Goal: Task Accomplishment & Management: Complete application form

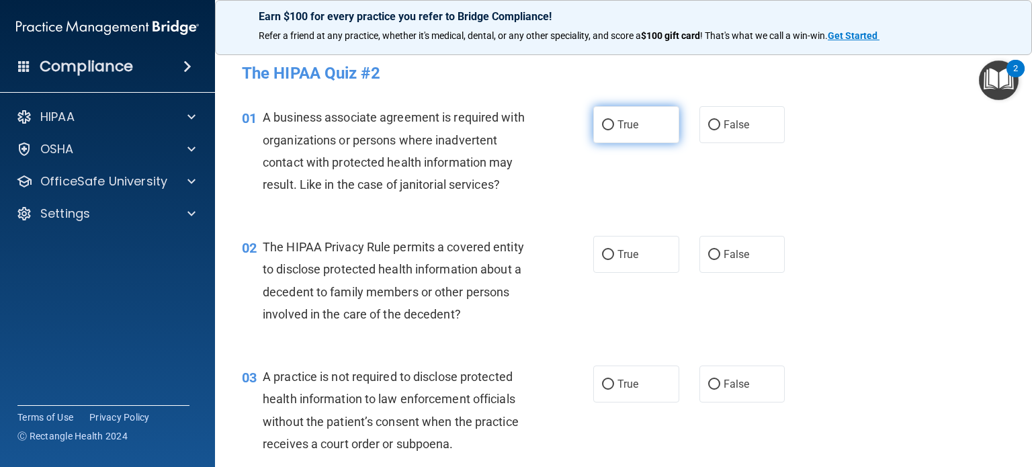
click at [609, 123] on label "True" at bounding box center [636, 124] width 86 height 37
click at [609, 123] on input "True" at bounding box center [608, 125] width 12 height 10
radio input "true"
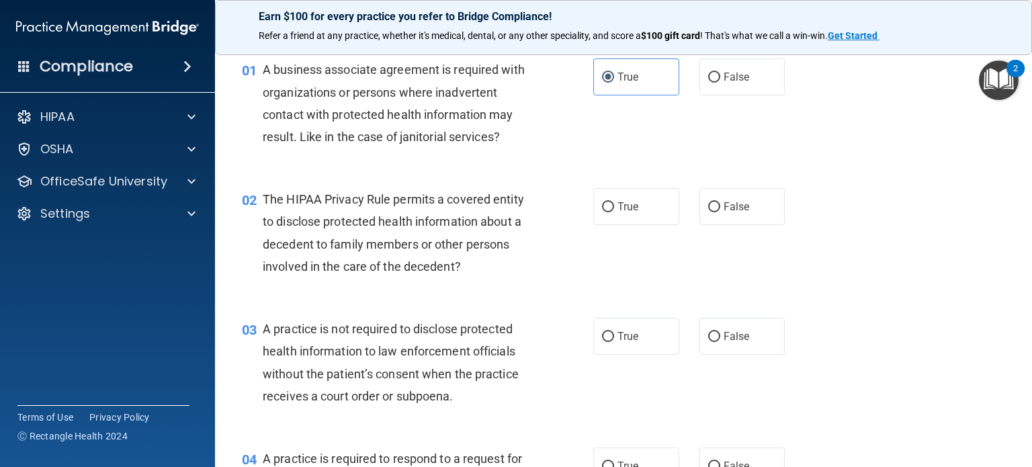
scroll to position [62, 0]
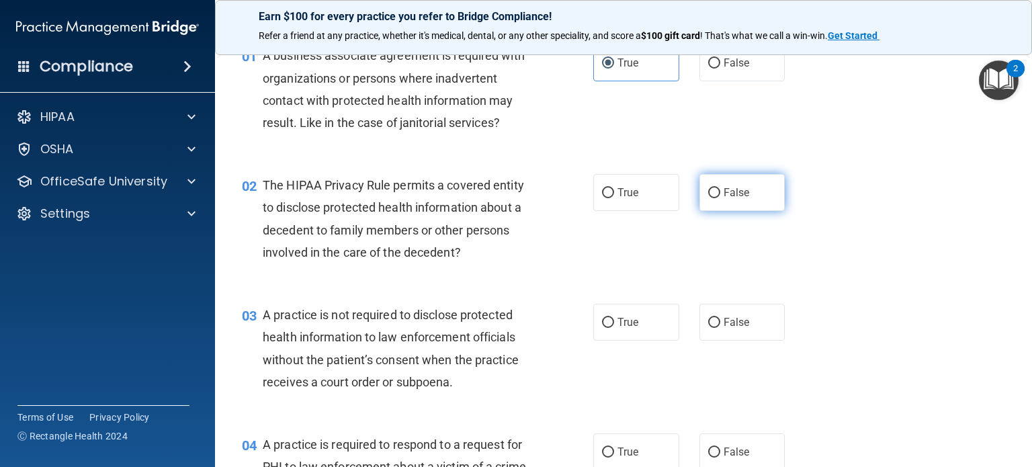
click at [712, 190] on input "False" at bounding box center [714, 193] width 12 height 10
radio input "true"
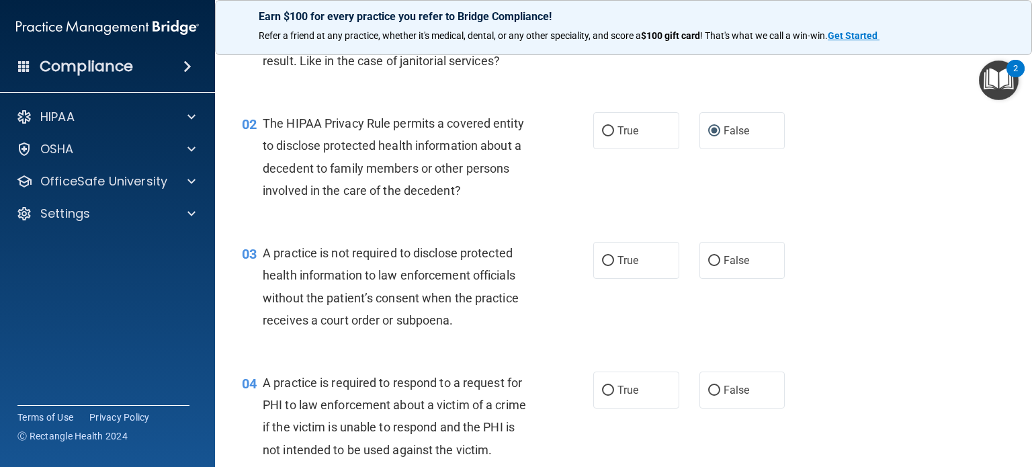
scroll to position [156, 0]
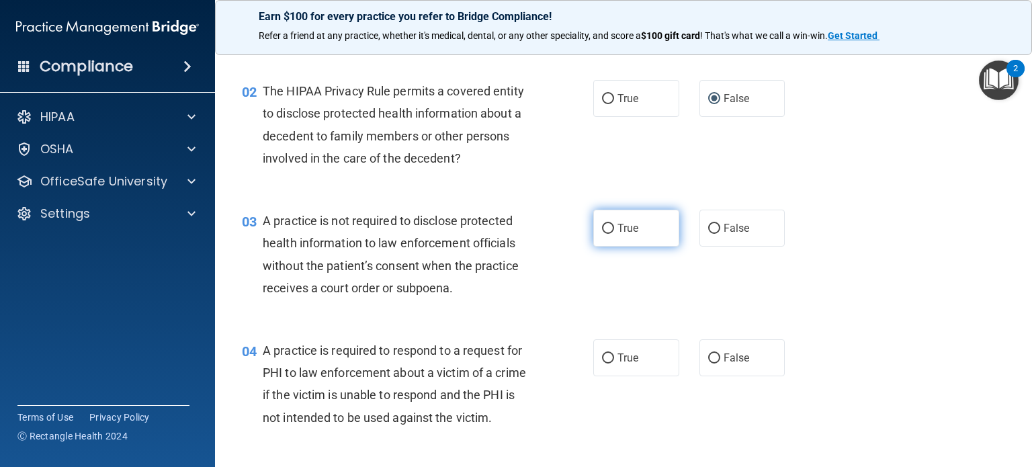
click at [603, 228] on input "True" at bounding box center [608, 229] width 12 height 10
radio input "true"
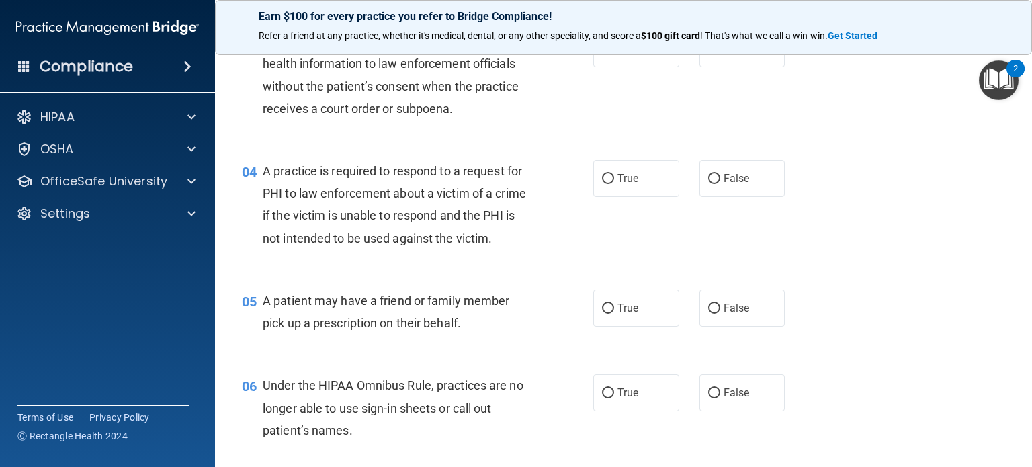
scroll to position [336, 0]
click at [605, 173] on input "True" at bounding box center [608, 178] width 12 height 10
radio input "true"
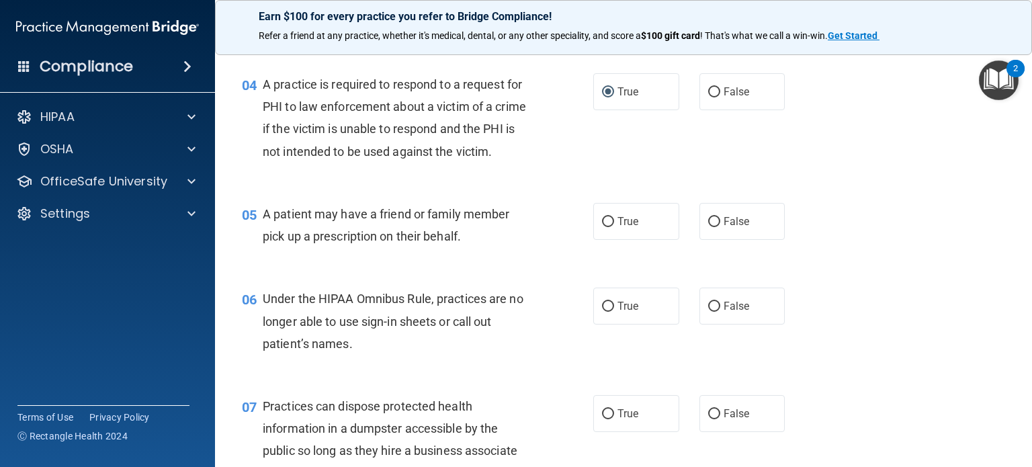
scroll to position [443, 0]
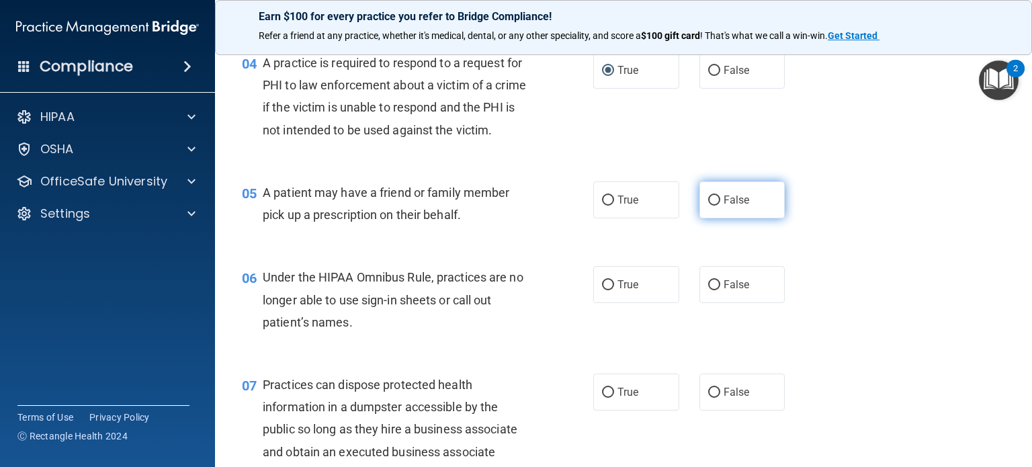
click at [699, 218] on label "False" at bounding box center [742, 199] width 86 height 37
click at [708, 206] on input "False" at bounding box center [714, 201] width 12 height 10
radio input "true"
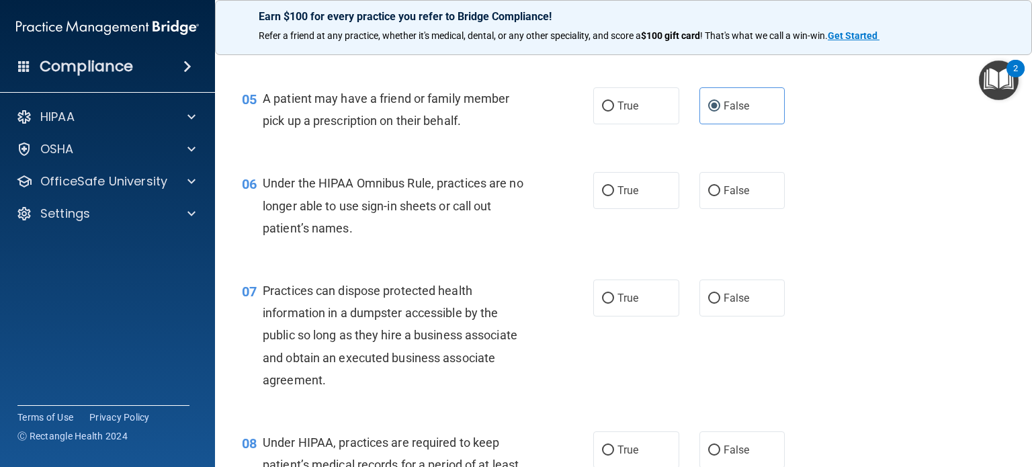
scroll to position [550, 0]
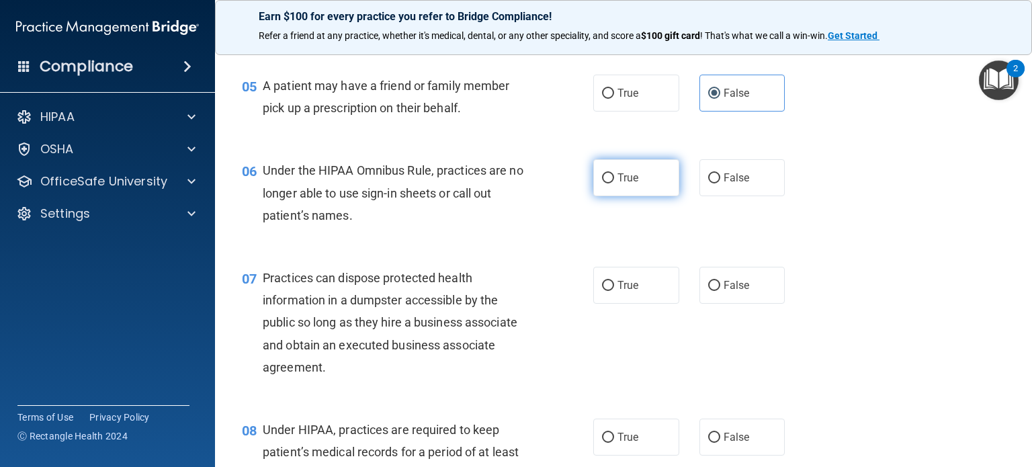
click at [602, 183] on input "True" at bounding box center [608, 178] width 12 height 10
radio input "true"
click at [699, 196] on label "False" at bounding box center [742, 177] width 86 height 37
click at [708, 183] on input "False" at bounding box center [714, 178] width 12 height 10
radio input "true"
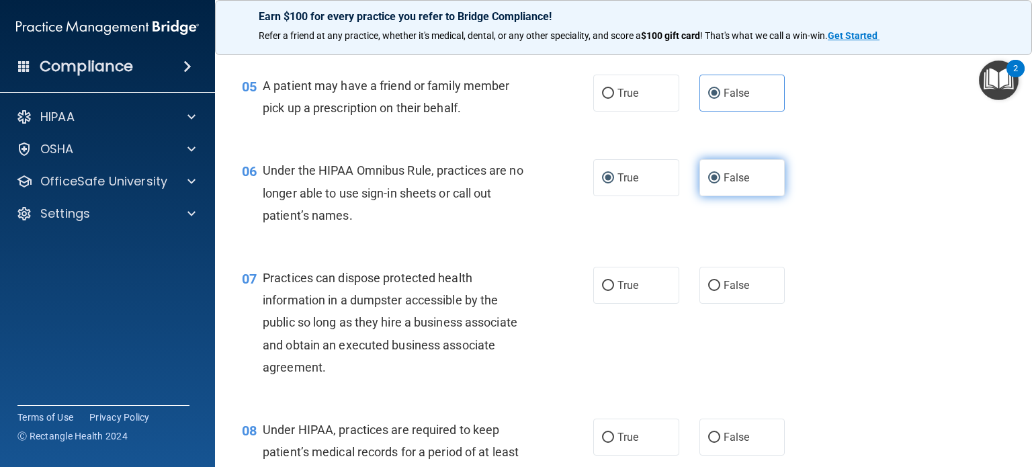
radio input "false"
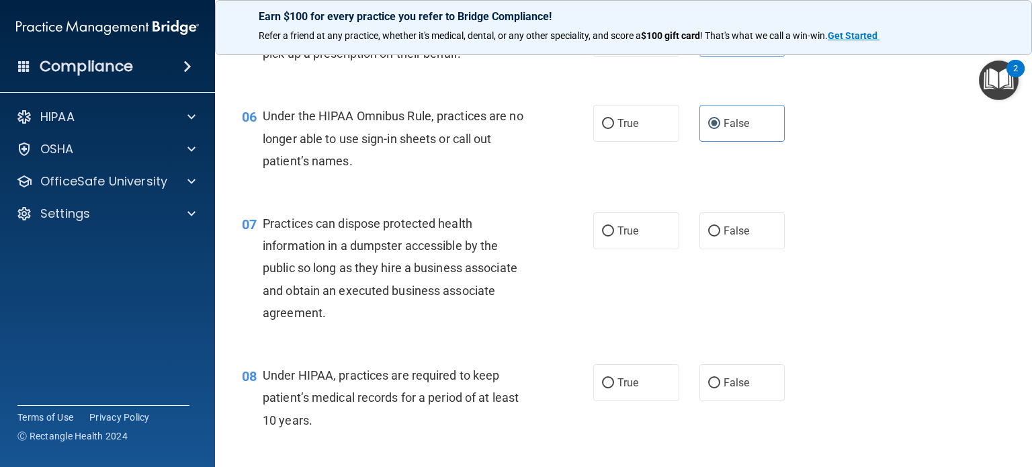
scroll to position [664, 0]
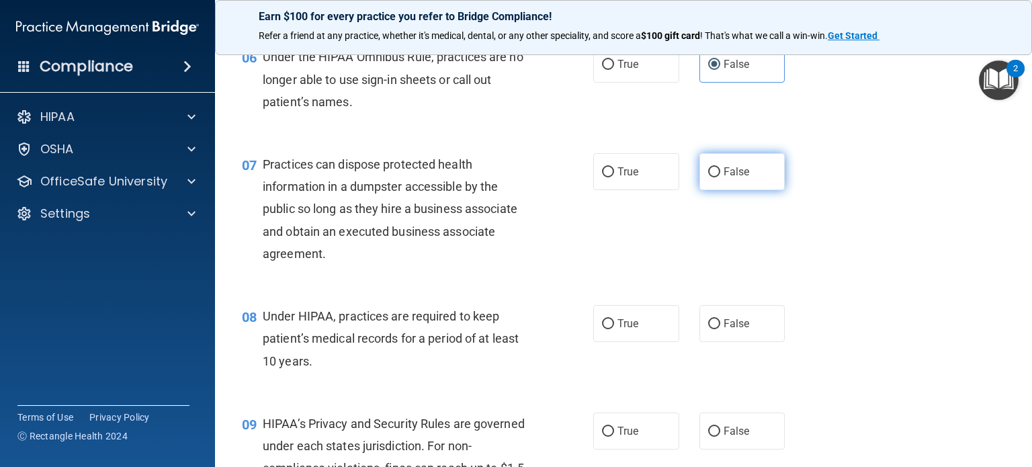
click at [699, 189] on label "False" at bounding box center [742, 171] width 86 height 37
click at [708, 177] on input "False" at bounding box center [714, 172] width 12 height 10
radio input "true"
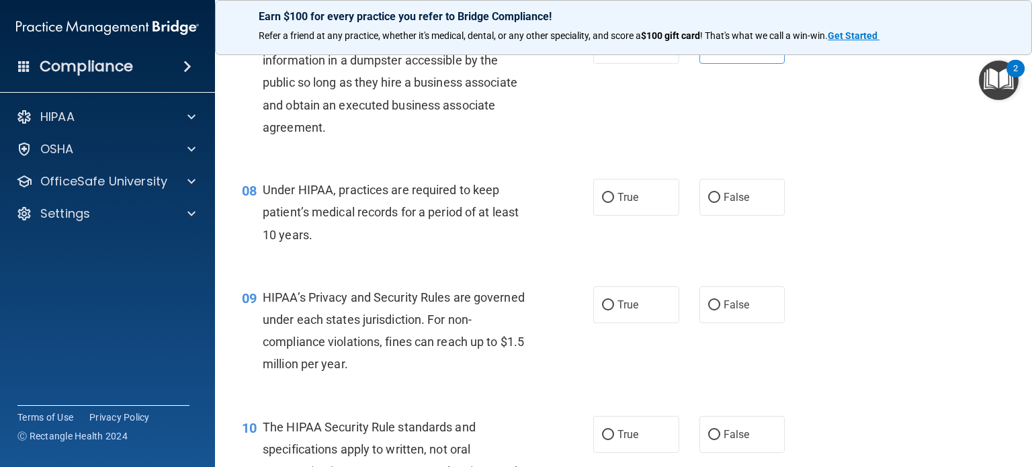
scroll to position [792, 0]
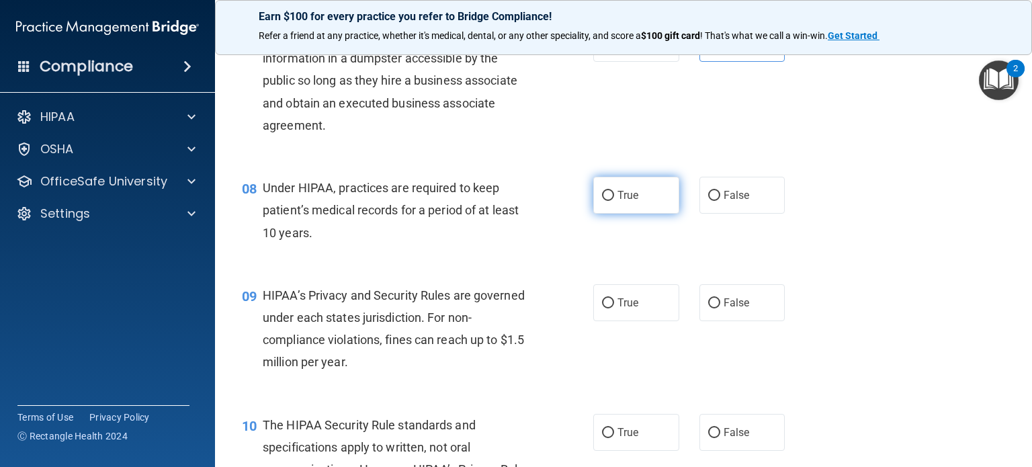
click at [596, 214] on label "True" at bounding box center [636, 195] width 86 height 37
click at [602, 201] on input "True" at bounding box center [608, 196] width 12 height 10
radio input "true"
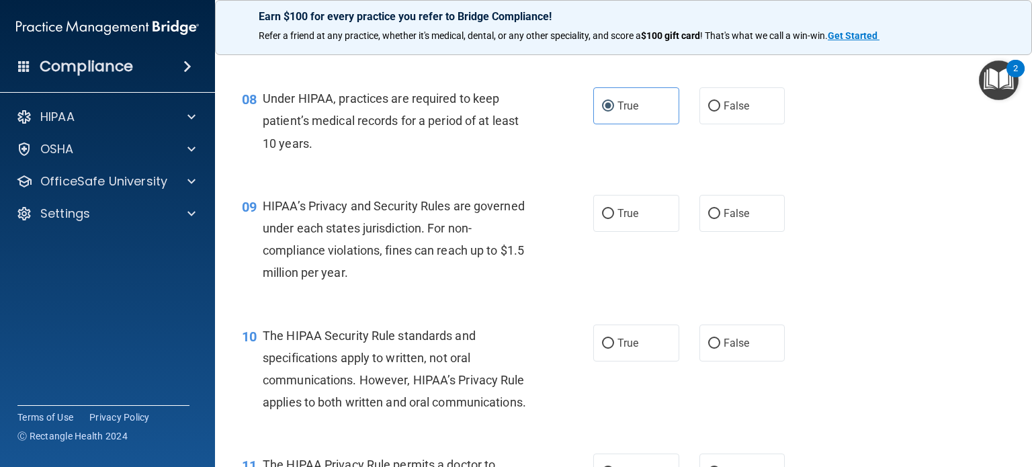
scroll to position [883, 0]
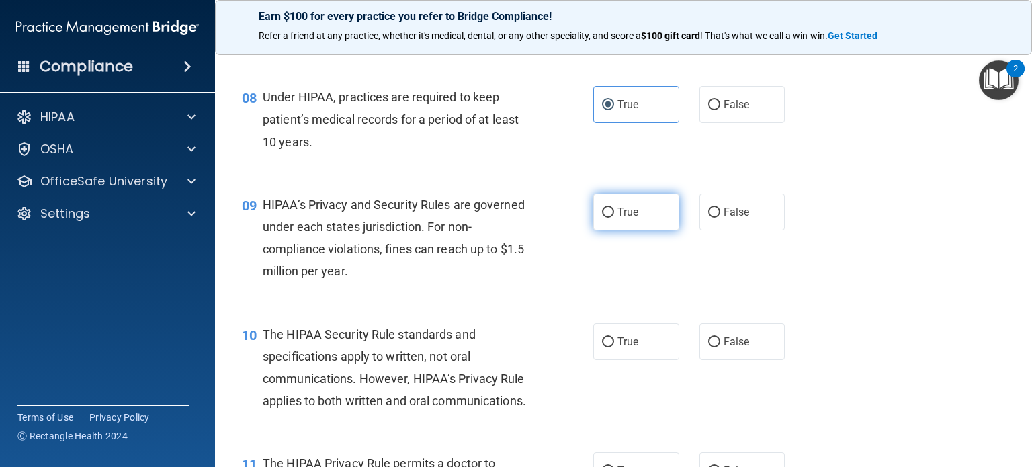
click at [605, 218] on input "True" at bounding box center [608, 213] width 12 height 10
radio input "true"
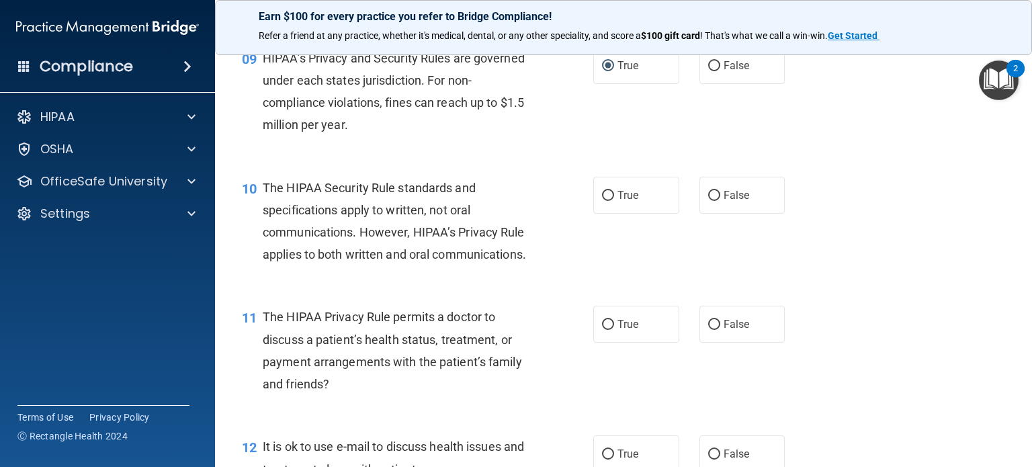
scroll to position [1031, 0]
click at [614, 206] on label "True" at bounding box center [636, 193] width 86 height 37
click at [614, 200] on input "True" at bounding box center [608, 194] width 12 height 10
radio input "true"
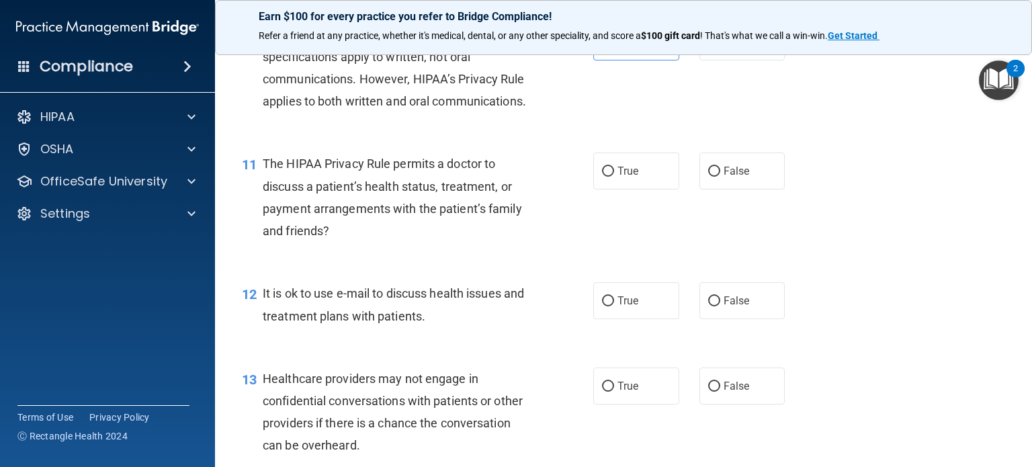
scroll to position [1196, 0]
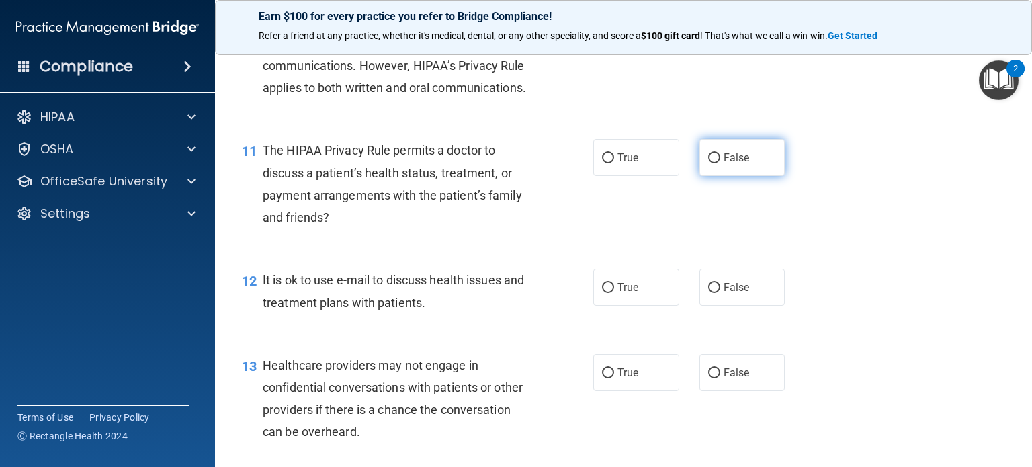
click at [710, 163] on input "False" at bounding box center [714, 158] width 12 height 10
radio input "true"
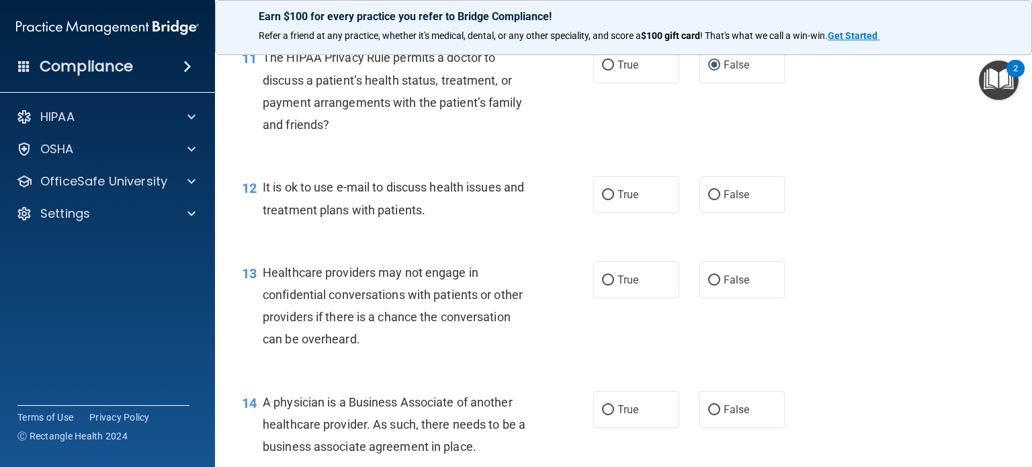
scroll to position [1309, 0]
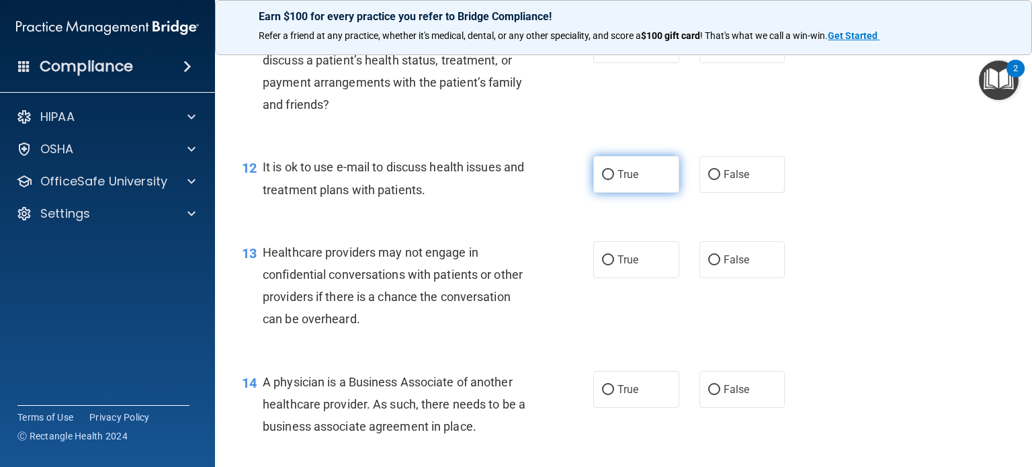
click at [617, 181] on span "True" at bounding box center [627, 174] width 21 height 13
click at [613, 180] on input "True" at bounding box center [608, 175] width 12 height 10
radio input "true"
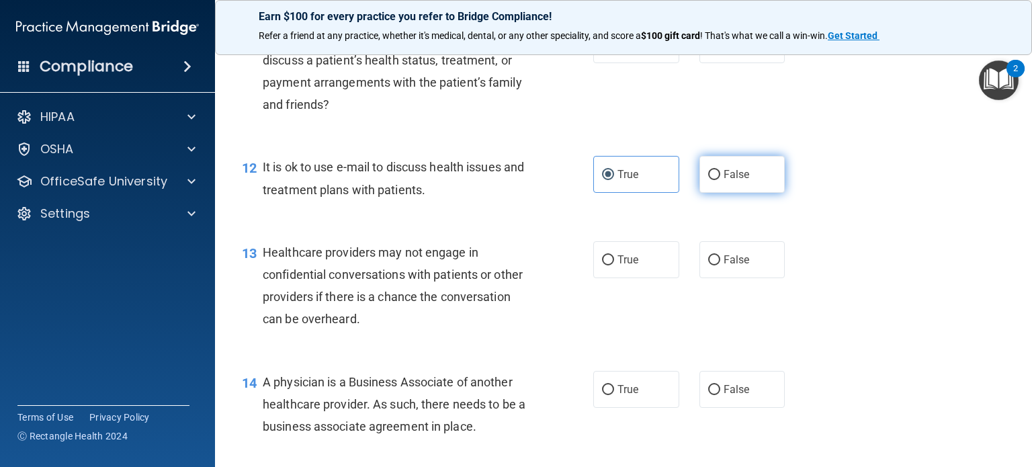
click at [716, 193] on label "False" at bounding box center [742, 174] width 86 height 37
click at [716, 180] on input "False" at bounding box center [714, 175] width 12 height 10
radio input "true"
radio input "false"
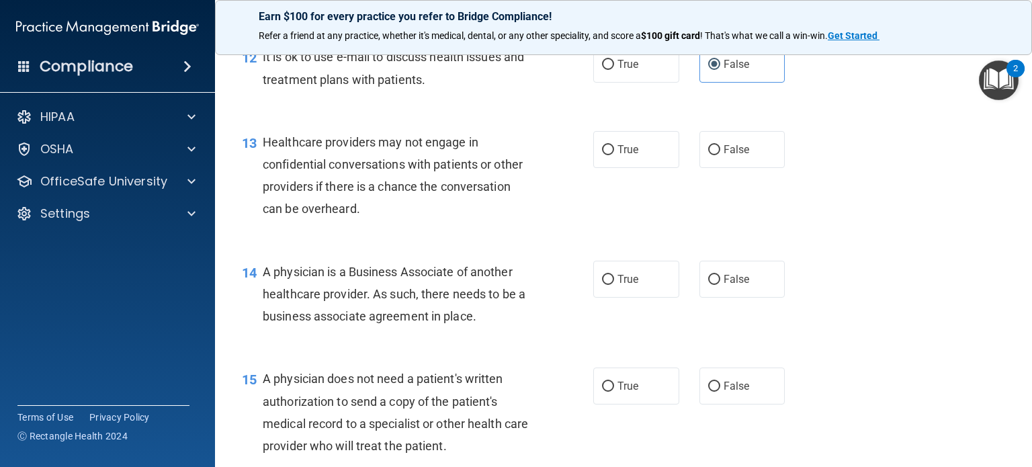
scroll to position [1419, 0]
click at [594, 168] on label "True" at bounding box center [636, 149] width 86 height 37
click at [602, 155] on input "True" at bounding box center [608, 150] width 12 height 10
radio input "true"
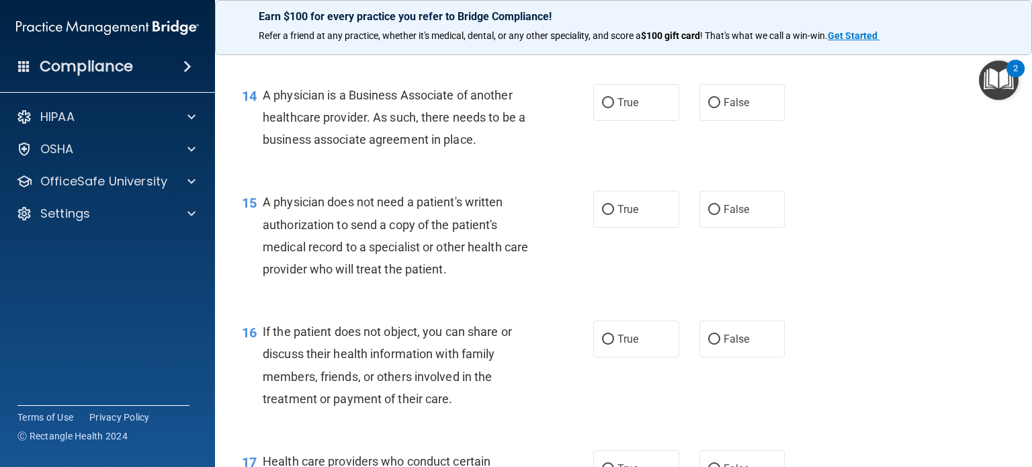
scroll to position [1596, 0]
click at [605, 108] on input "True" at bounding box center [608, 102] width 12 height 10
radio input "true"
click at [608, 214] on input "True" at bounding box center [608, 209] width 12 height 10
radio input "true"
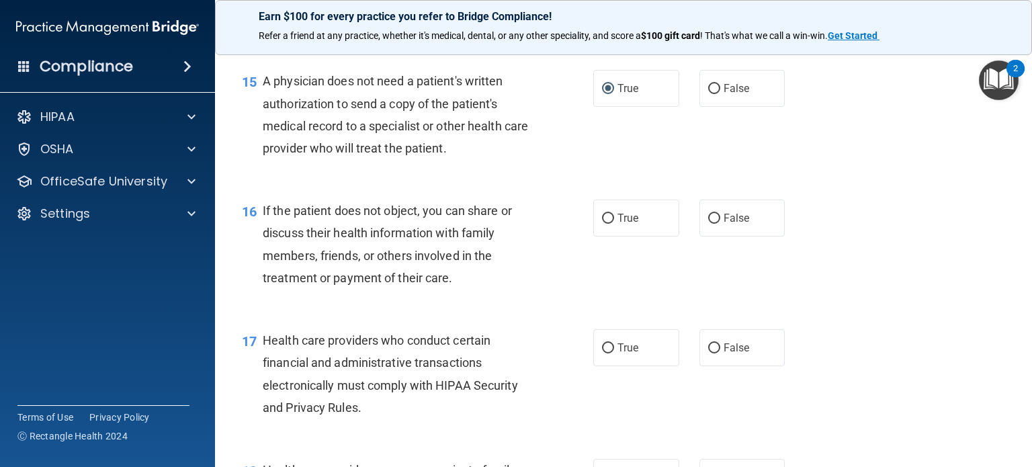
scroll to position [1717, 0]
click at [699, 106] on label "False" at bounding box center [742, 87] width 86 height 37
click at [708, 93] on input "False" at bounding box center [714, 88] width 12 height 10
radio input "true"
radio input "false"
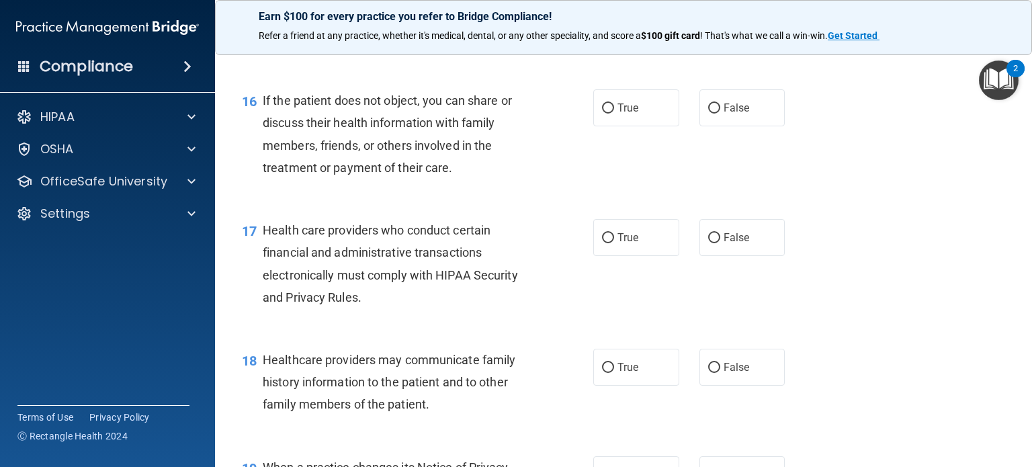
scroll to position [1828, 0]
click at [699, 126] on label "False" at bounding box center [742, 107] width 86 height 37
click at [708, 113] on input "False" at bounding box center [714, 108] width 12 height 10
radio input "true"
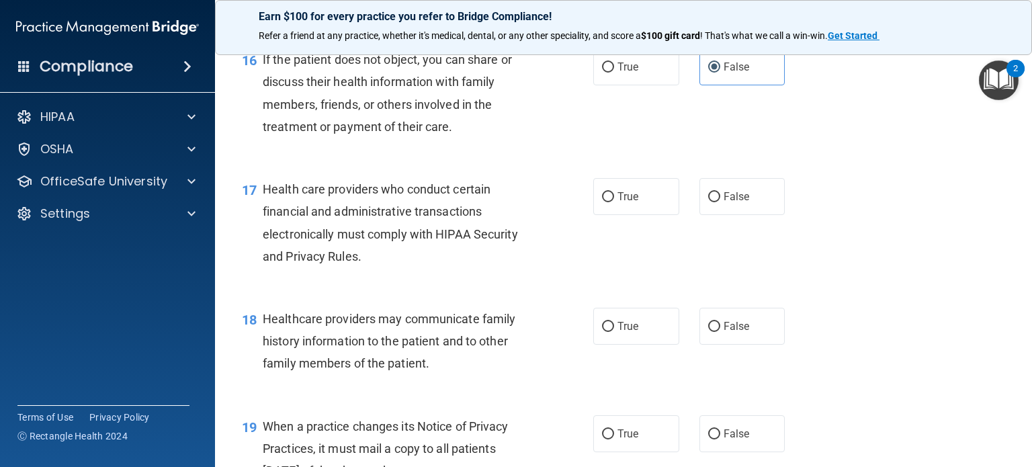
scroll to position [1875, 0]
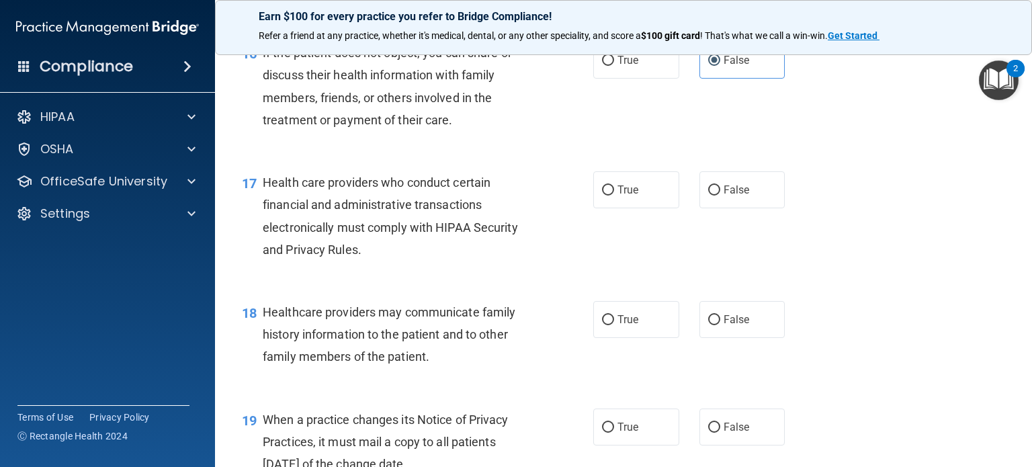
click at [656, 208] on label "True" at bounding box center [636, 189] width 86 height 37
click at [614, 196] on input "True" at bounding box center [608, 190] width 12 height 10
radio input "true"
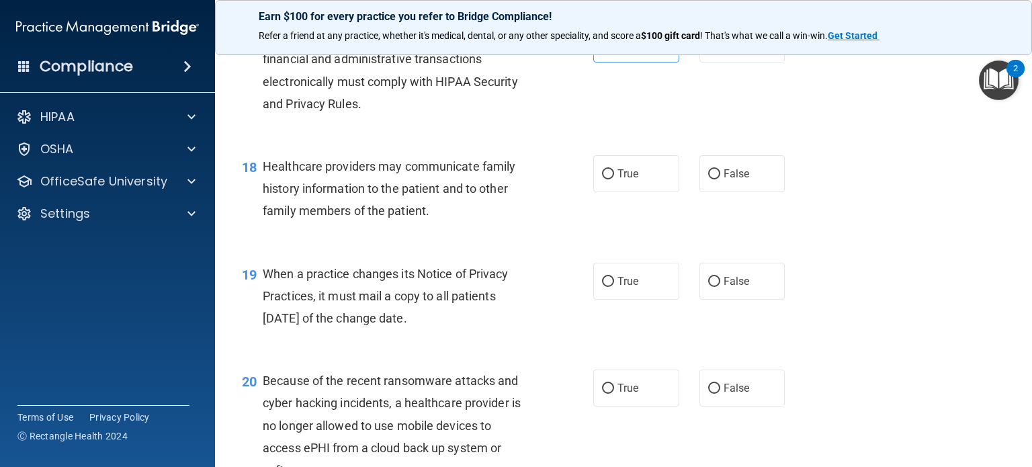
scroll to position [2021, 0]
click at [623, 191] on label "True" at bounding box center [636, 173] width 86 height 37
click at [614, 179] on input "True" at bounding box center [608, 174] width 12 height 10
radio input "true"
click at [699, 191] on label "False" at bounding box center [742, 173] width 86 height 37
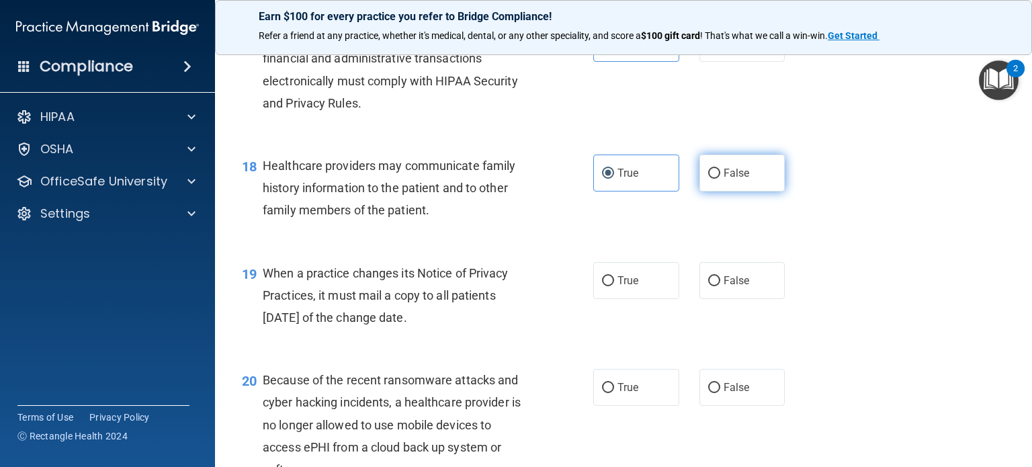
click at [708, 179] on input "False" at bounding box center [714, 174] width 12 height 10
radio input "true"
radio input "false"
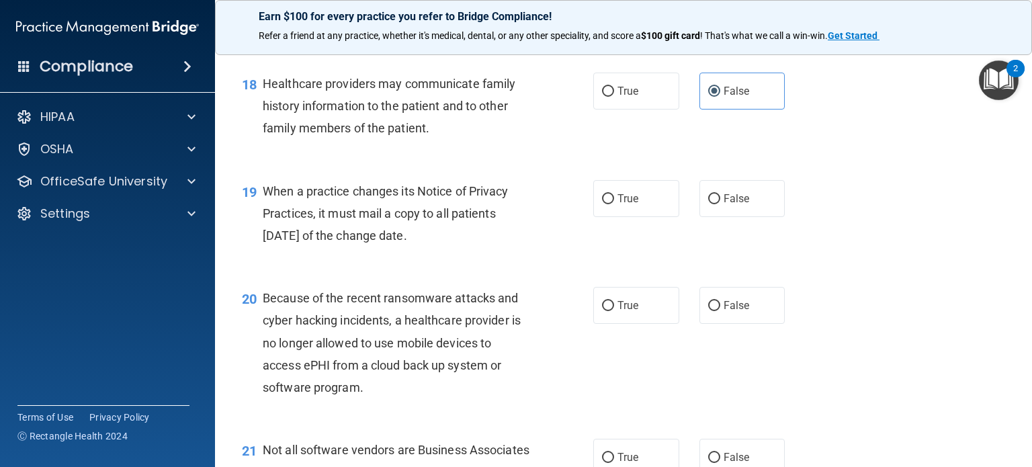
scroll to position [2107, 0]
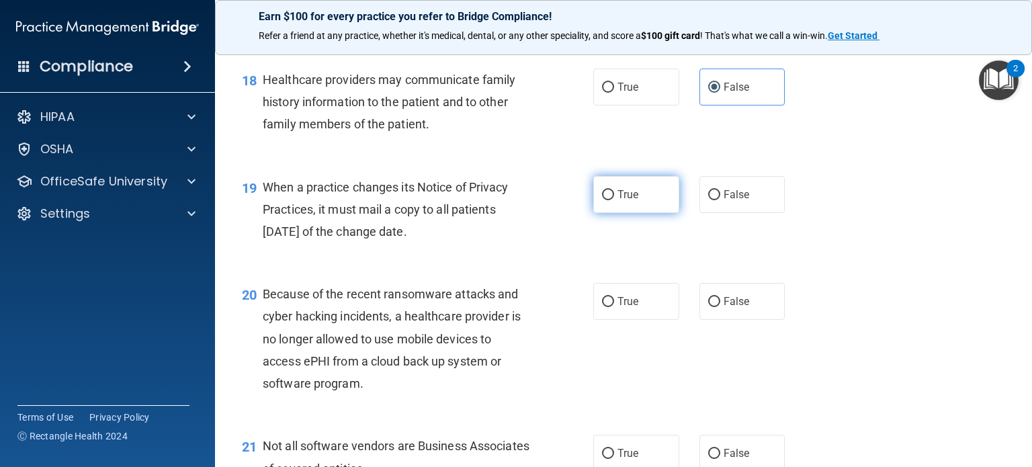
click at [617, 201] on span "True" at bounding box center [627, 194] width 21 height 13
click at [614, 200] on input "True" at bounding box center [608, 195] width 12 height 10
radio input "true"
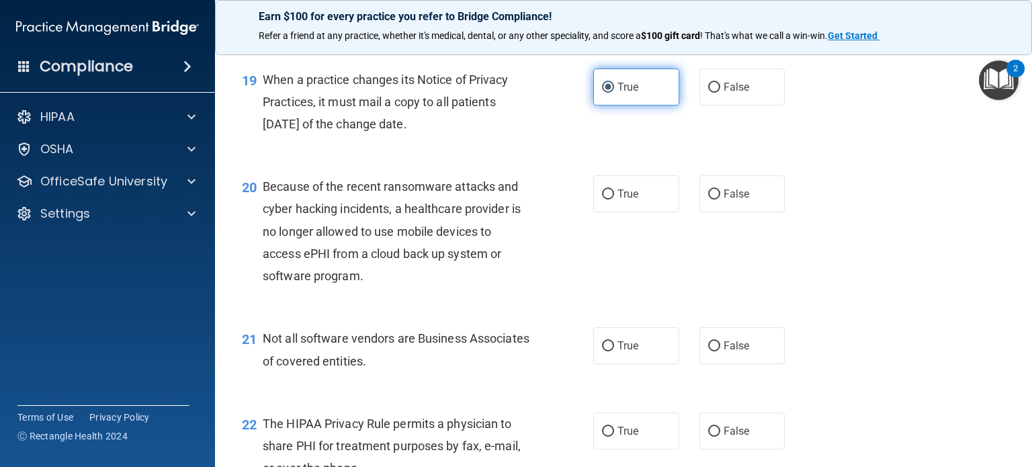
scroll to position [2220, 0]
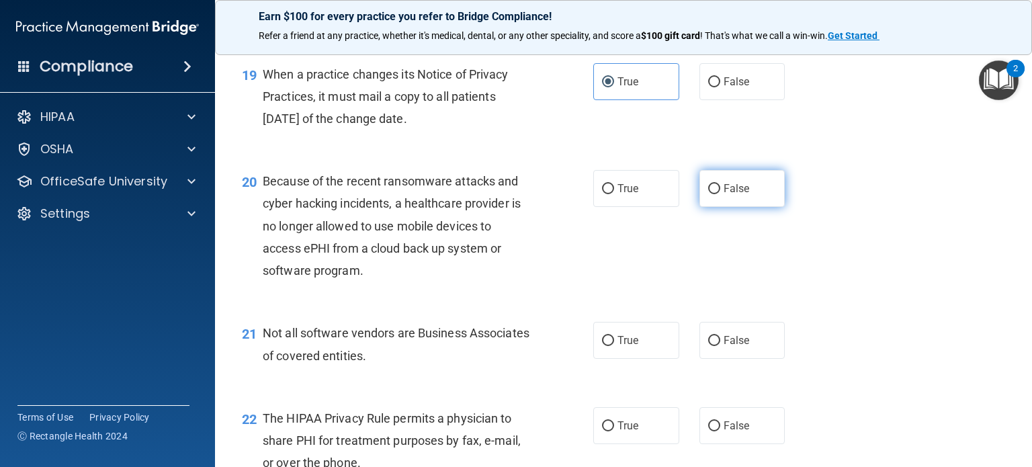
click at [708, 194] on input "False" at bounding box center [714, 189] width 12 height 10
radio input "true"
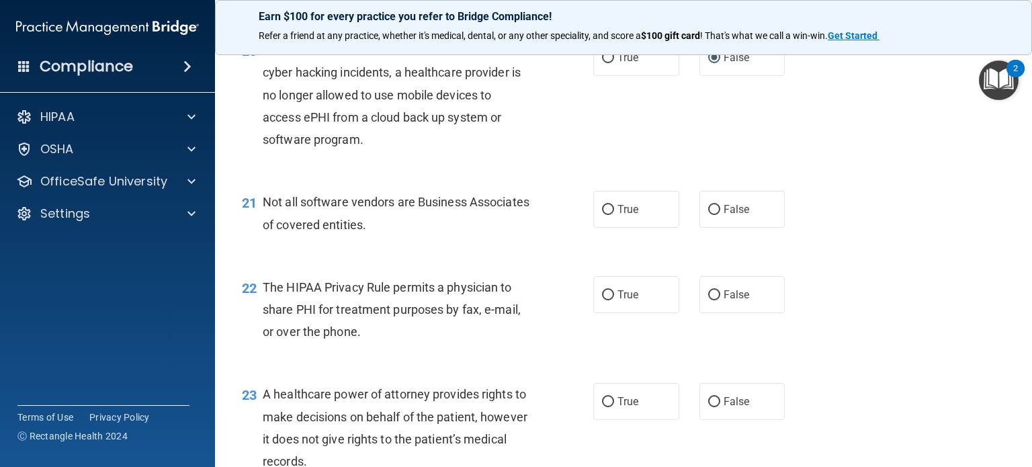
scroll to position [2352, 0]
click at [603, 214] on input "True" at bounding box center [608, 209] width 12 height 10
radio input "true"
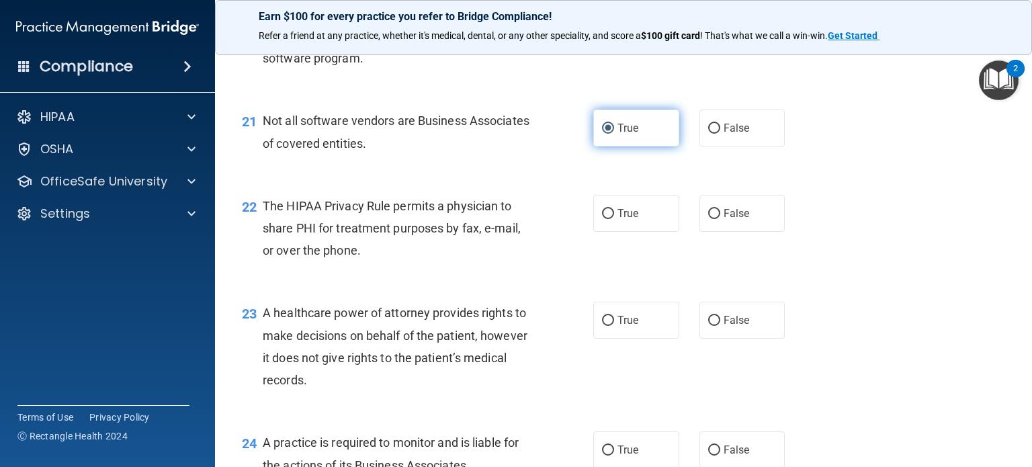
scroll to position [2443, 0]
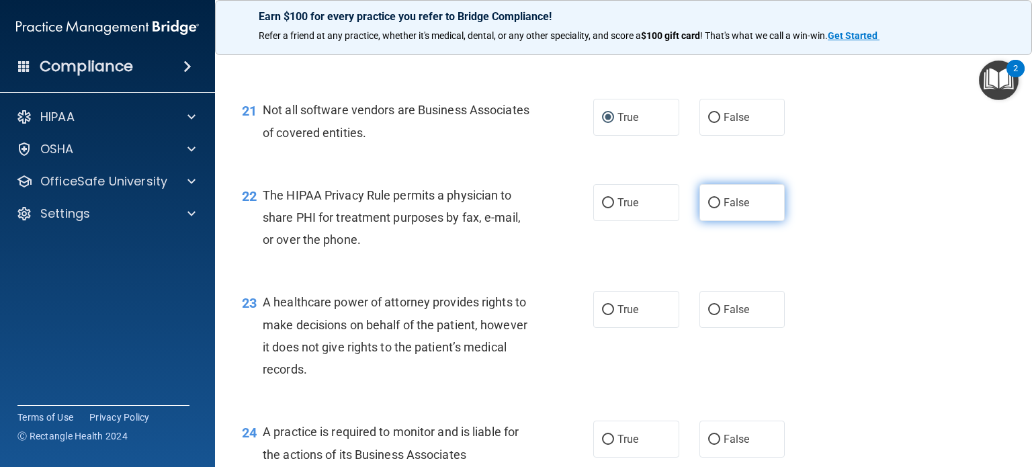
click at [708, 208] on input "False" at bounding box center [714, 203] width 12 height 10
radio input "true"
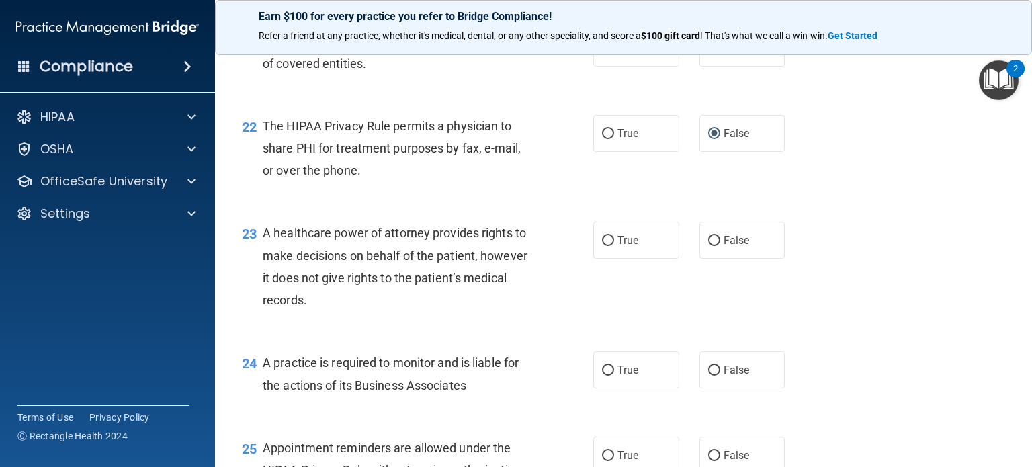
scroll to position [2513, 0]
click at [597, 258] on label "True" at bounding box center [636, 239] width 86 height 37
click at [602, 245] on input "True" at bounding box center [608, 240] width 12 height 10
radio input "true"
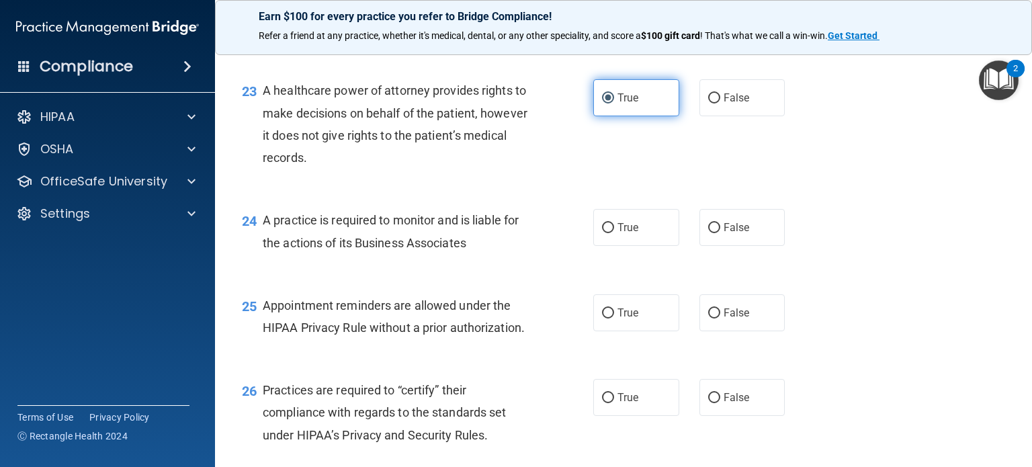
scroll to position [2655, 0]
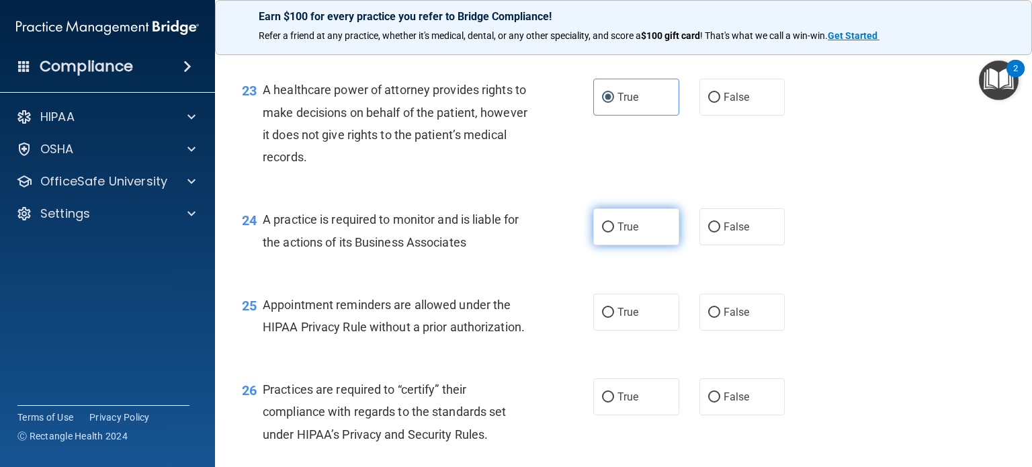
click at [610, 245] on label "True" at bounding box center [636, 226] width 86 height 37
click at [610, 232] on input "True" at bounding box center [608, 227] width 12 height 10
radio input "true"
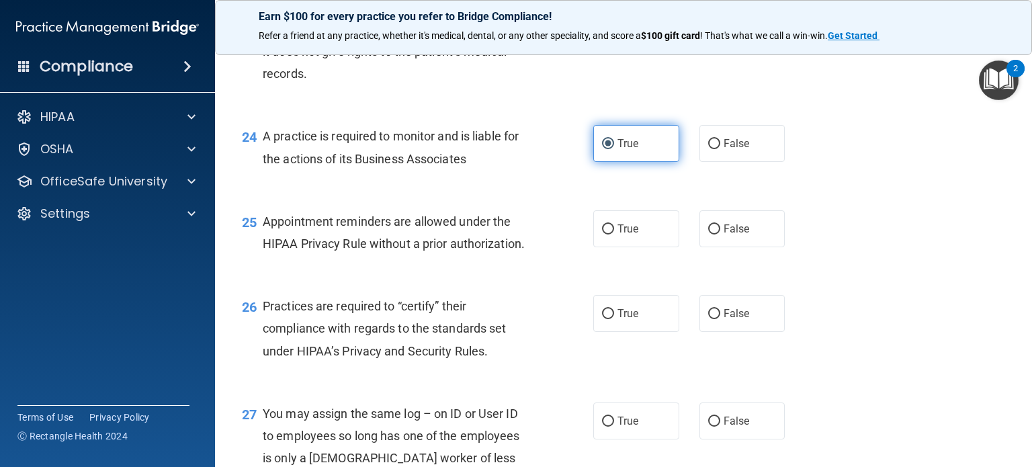
scroll to position [2746, 0]
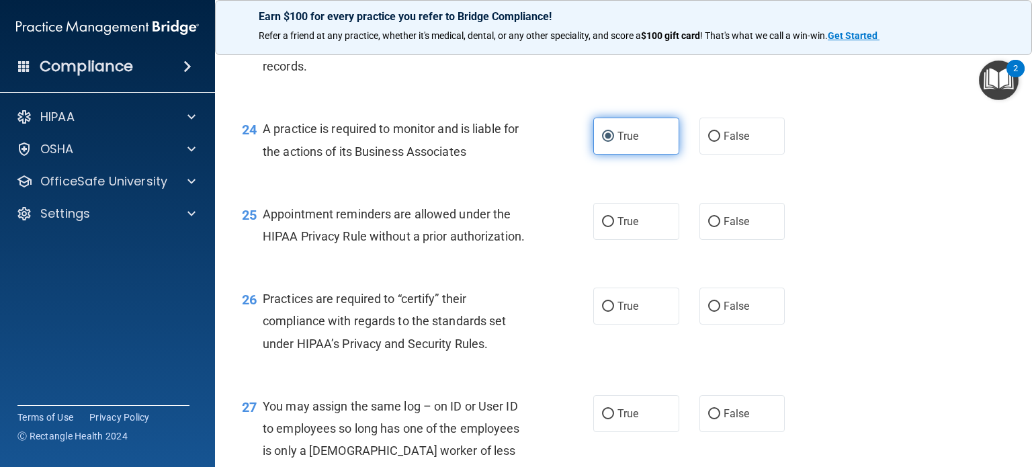
click at [610, 240] on label "True" at bounding box center [636, 221] width 86 height 37
click at [610, 227] on input "True" at bounding box center [608, 222] width 12 height 10
radio input "true"
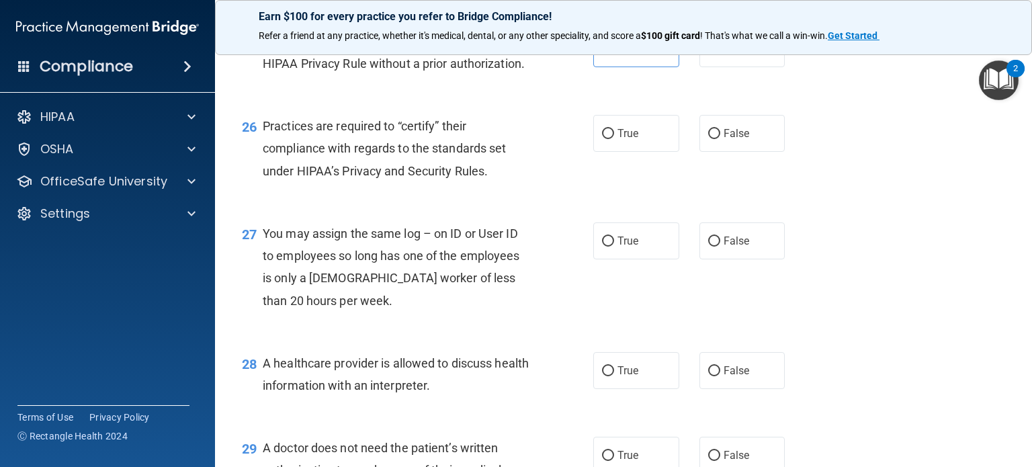
scroll to position [2919, 0]
click at [614, 152] on label "True" at bounding box center [636, 133] width 86 height 37
click at [614, 139] on input "True" at bounding box center [608, 134] width 12 height 10
radio input "true"
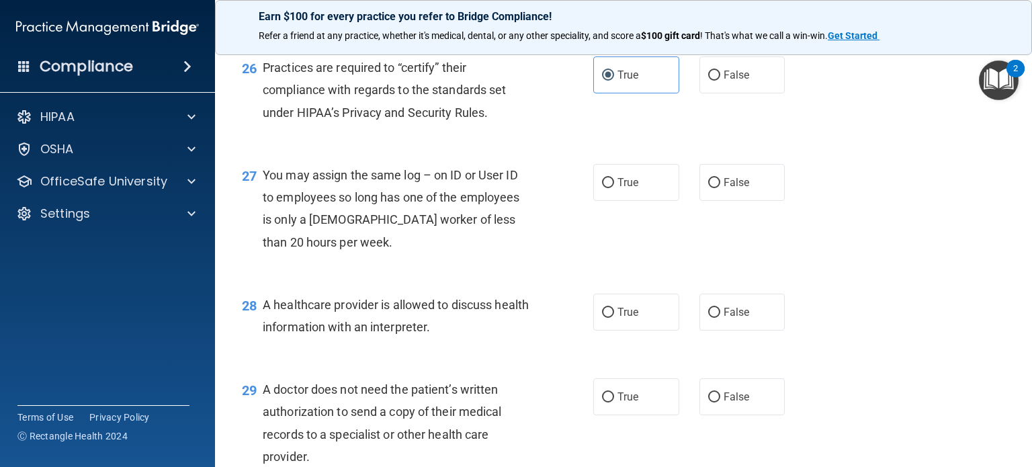
scroll to position [2978, 0]
click at [715, 200] on label "False" at bounding box center [742, 181] width 86 height 37
click at [715, 187] on input "False" at bounding box center [714, 182] width 12 height 10
radio input "true"
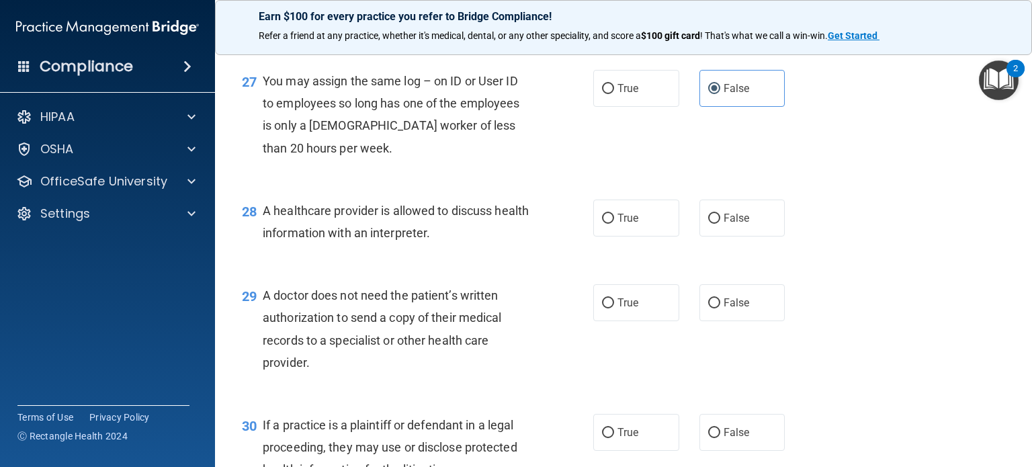
scroll to position [3145, 0]
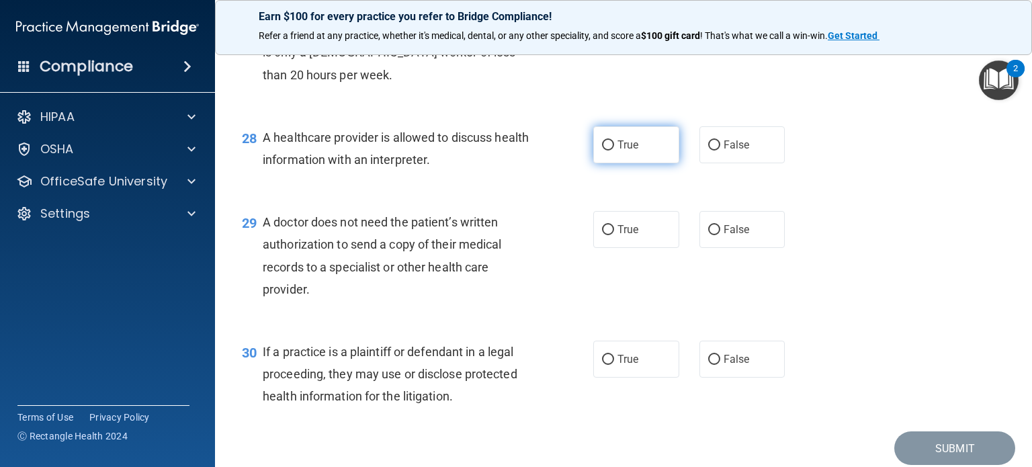
click at [607, 163] on label "True" at bounding box center [636, 144] width 86 height 37
click at [607, 151] on input "True" at bounding box center [608, 145] width 12 height 10
radio input "true"
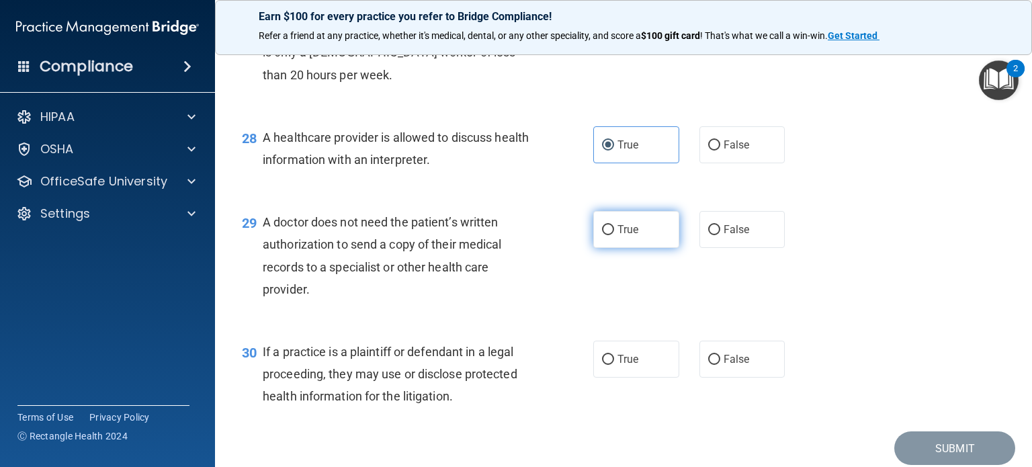
click at [604, 235] on input "True" at bounding box center [608, 230] width 12 height 10
radio input "true"
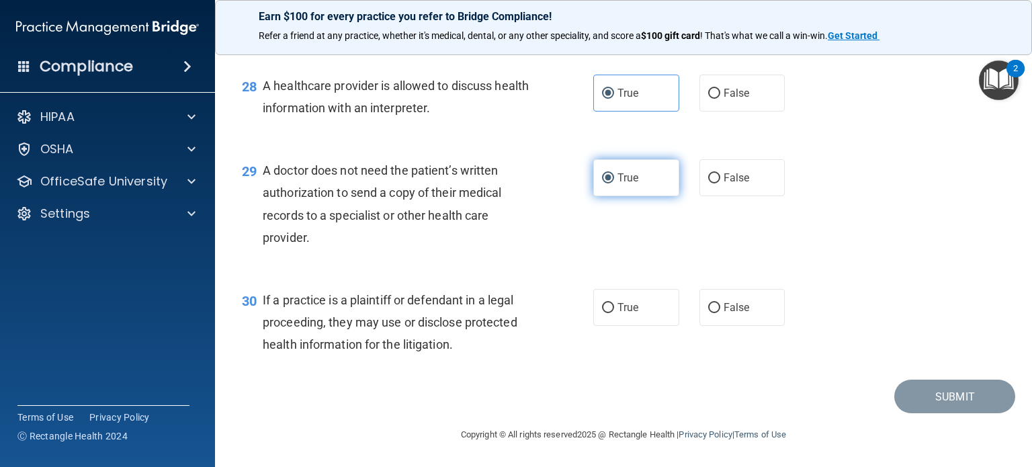
scroll to position [3241, 0]
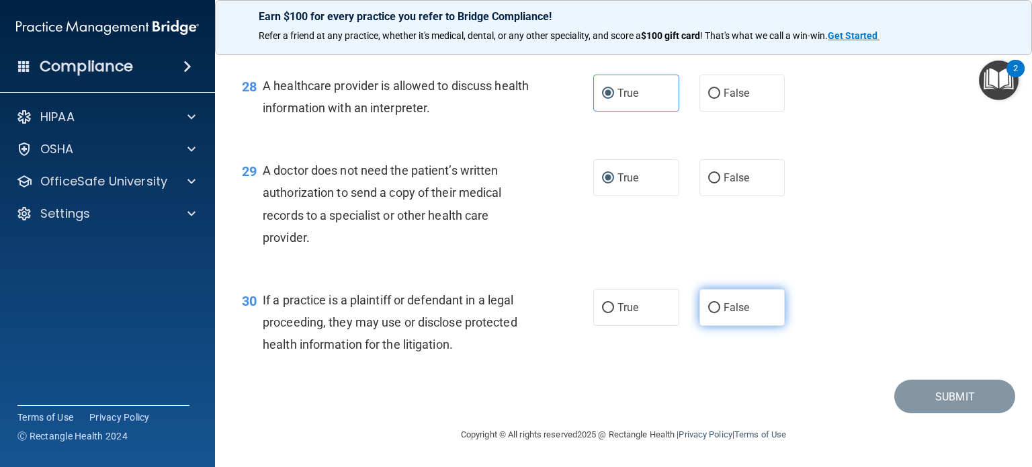
click at [708, 312] on input "False" at bounding box center [714, 308] width 12 height 10
radio input "true"
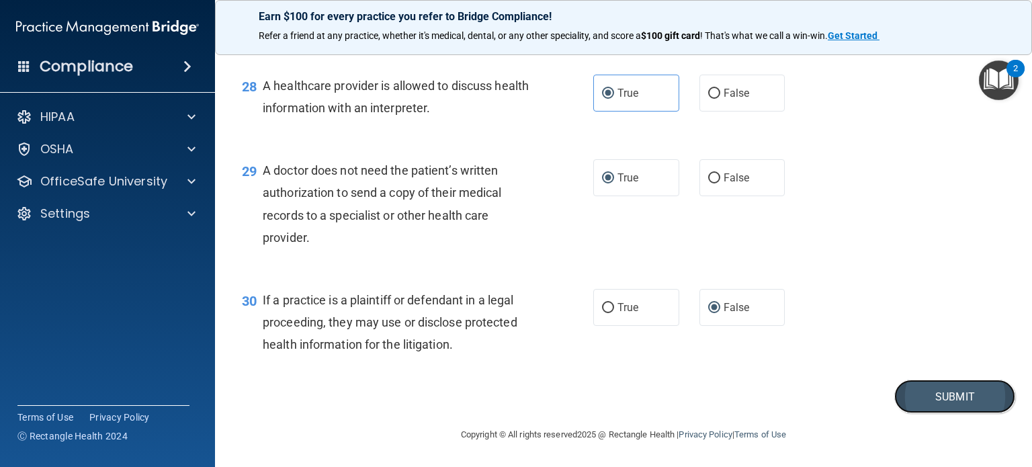
click at [904, 402] on button "Submit" at bounding box center [954, 397] width 121 height 34
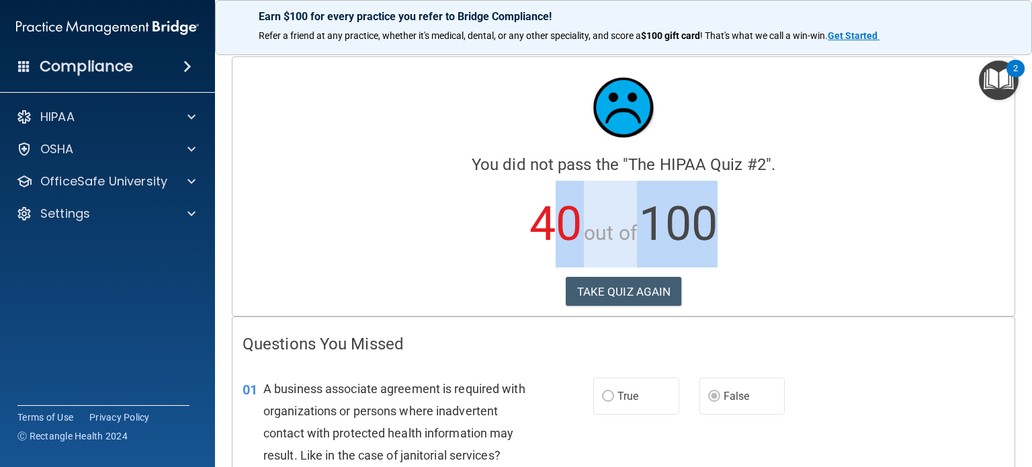
drag, startPoint x: 532, startPoint y: 223, endPoint x: 769, endPoint y: 202, distance: 237.4
click at [769, 202] on p "40 out of 100" at bounding box center [624, 224] width 762 height 87
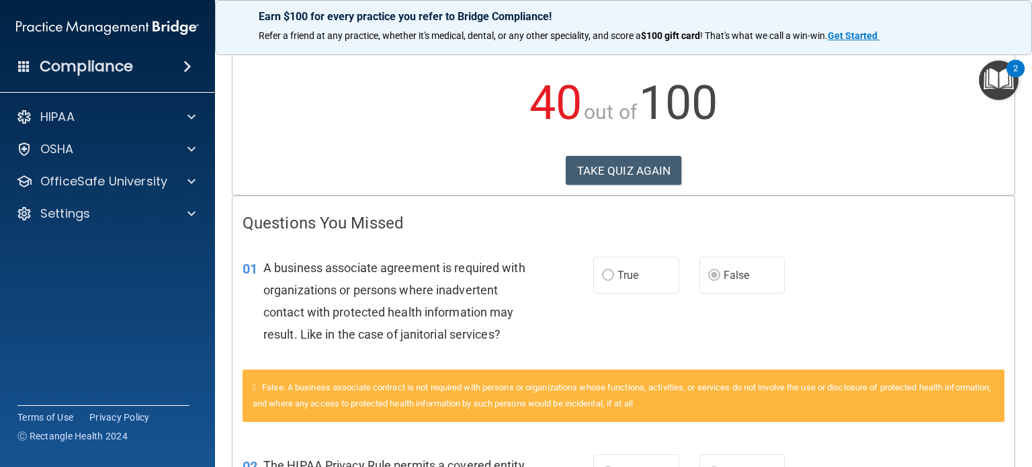
scroll to position [133, 0]
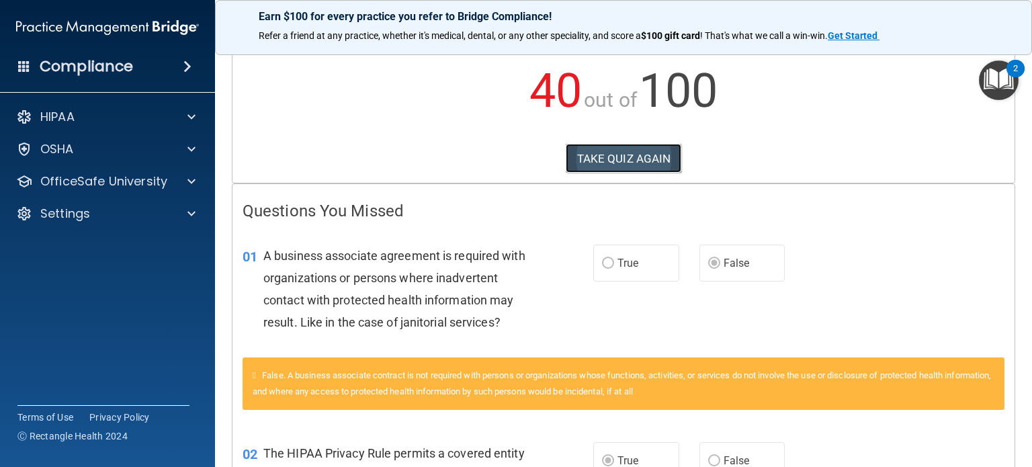
click at [589, 160] on button "TAKE QUIZ AGAIN" at bounding box center [624, 159] width 116 height 30
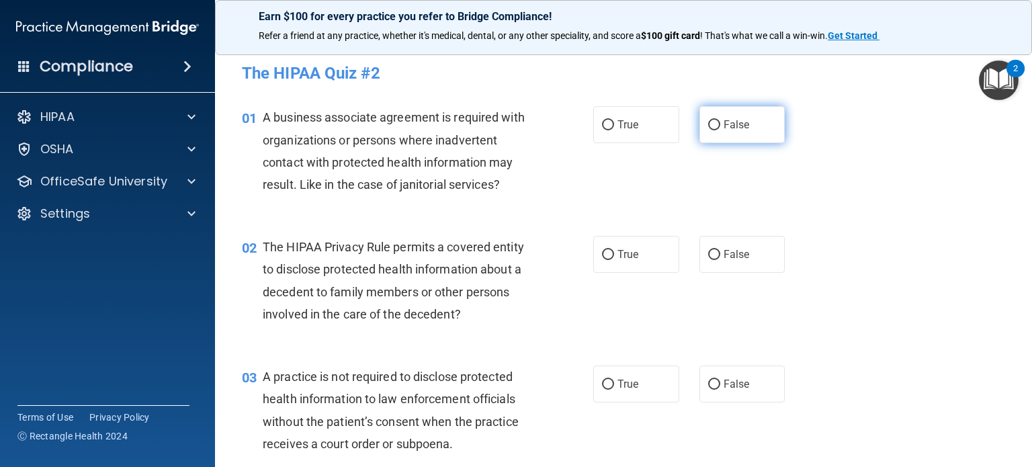
click at [701, 118] on label "False" at bounding box center [742, 124] width 86 height 37
click at [708, 120] on input "False" at bounding box center [714, 125] width 12 height 10
radio input "true"
click at [593, 249] on label "True" at bounding box center [636, 254] width 86 height 37
click at [602, 250] on input "True" at bounding box center [608, 255] width 12 height 10
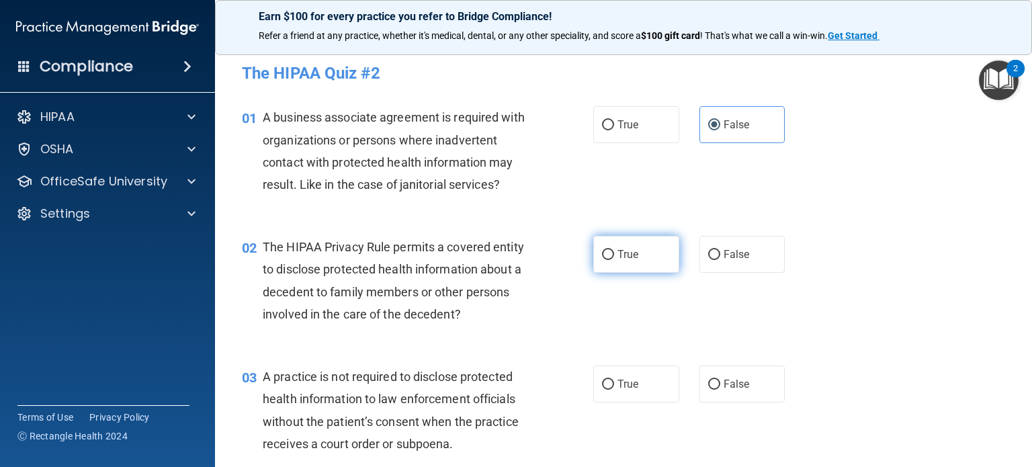
radio input "true"
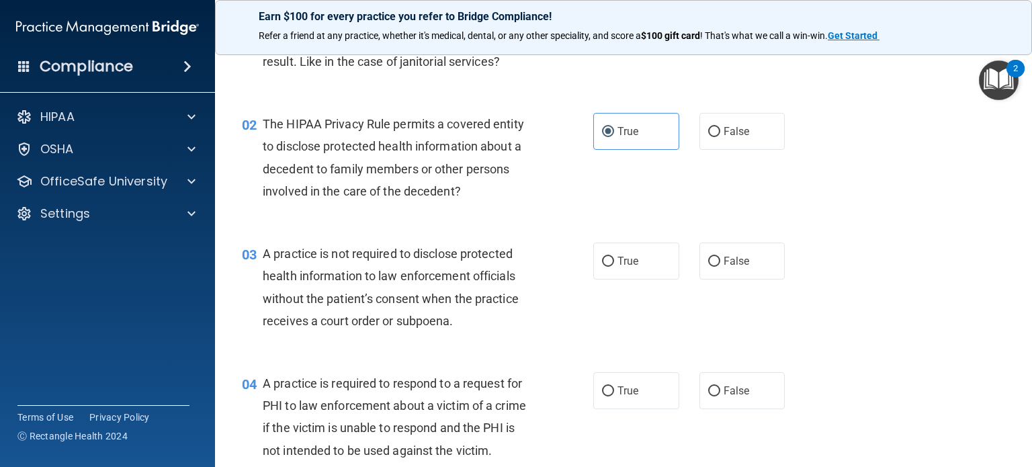
scroll to position [124, 0]
click at [706, 140] on label "False" at bounding box center [742, 130] width 86 height 37
click at [708, 136] on input "False" at bounding box center [714, 131] width 12 height 10
radio input "true"
radio input "false"
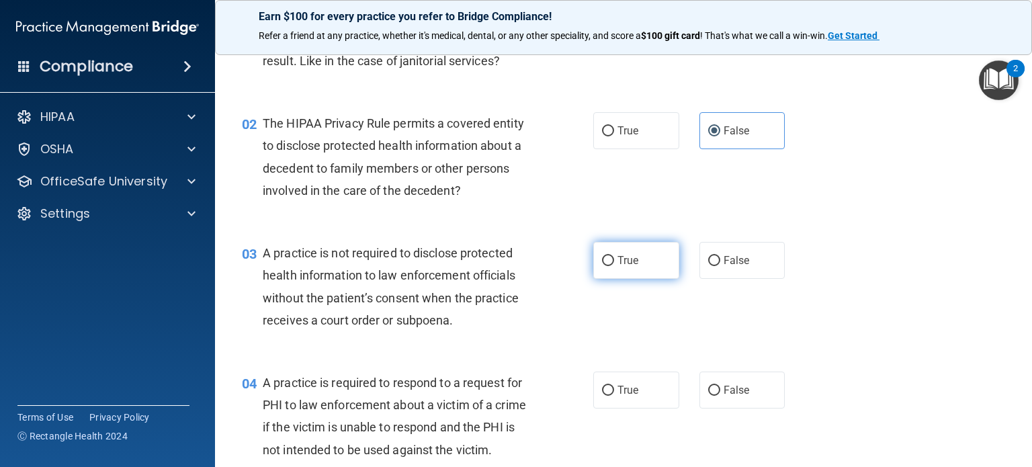
click at [607, 262] on input "True" at bounding box center [608, 261] width 12 height 10
radio input "true"
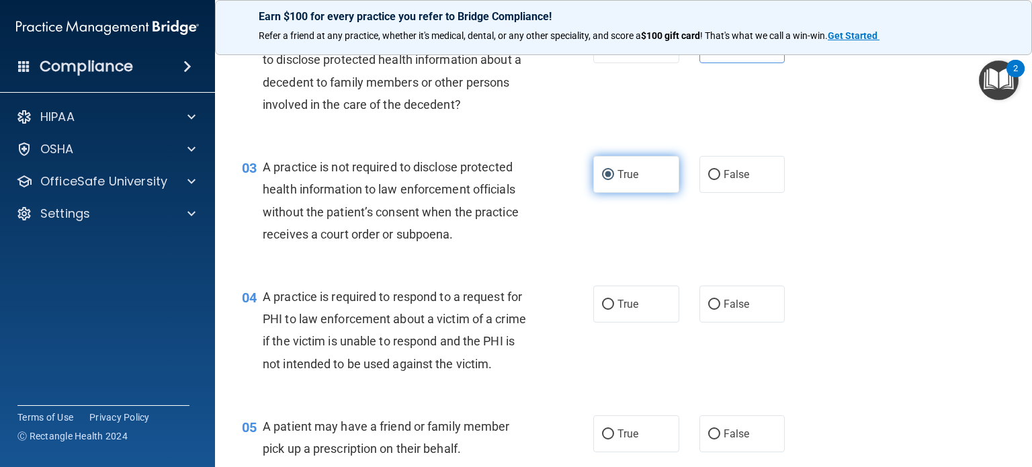
scroll to position [210, 0]
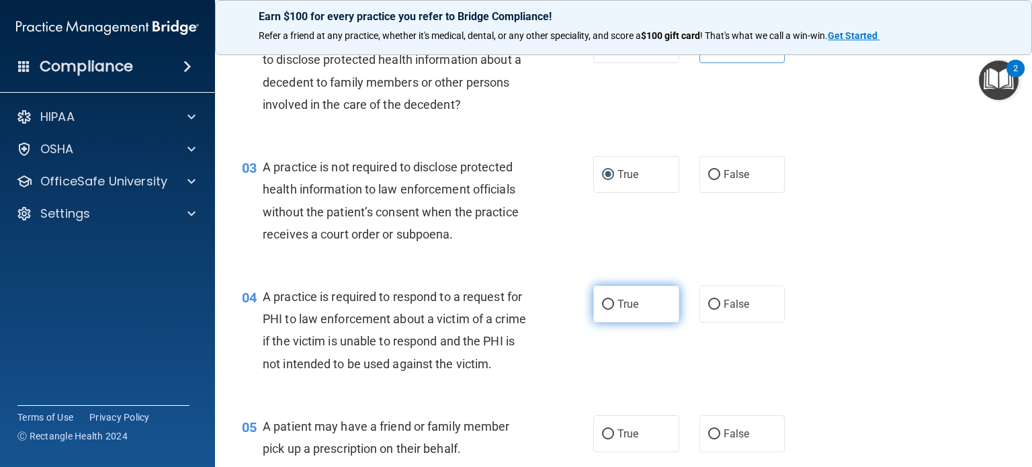
click at [602, 302] on input "True" at bounding box center [608, 305] width 12 height 10
radio input "true"
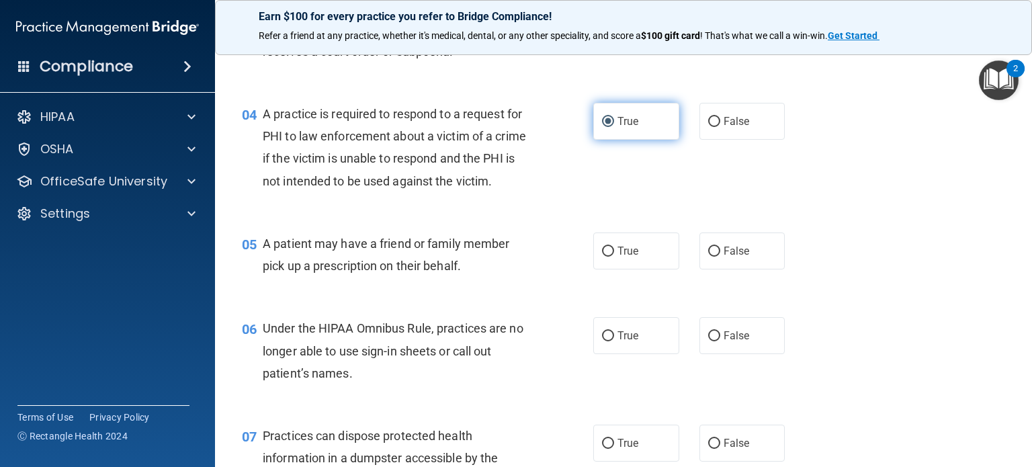
scroll to position [394, 0]
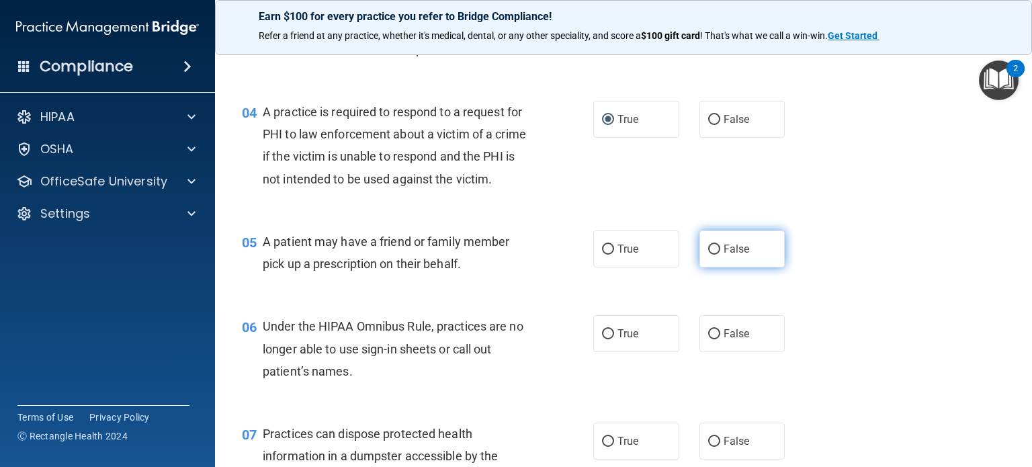
click at [708, 255] on input "False" at bounding box center [714, 250] width 12 height 10
radio input "true"
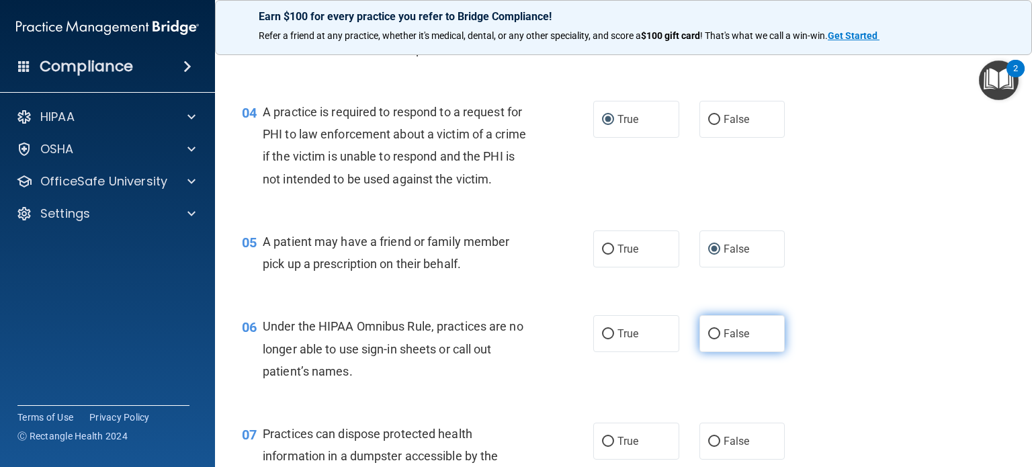
click at [708, 339] on input "False" at bounding box center [714, 334] width 12 height 10
radio input "true"
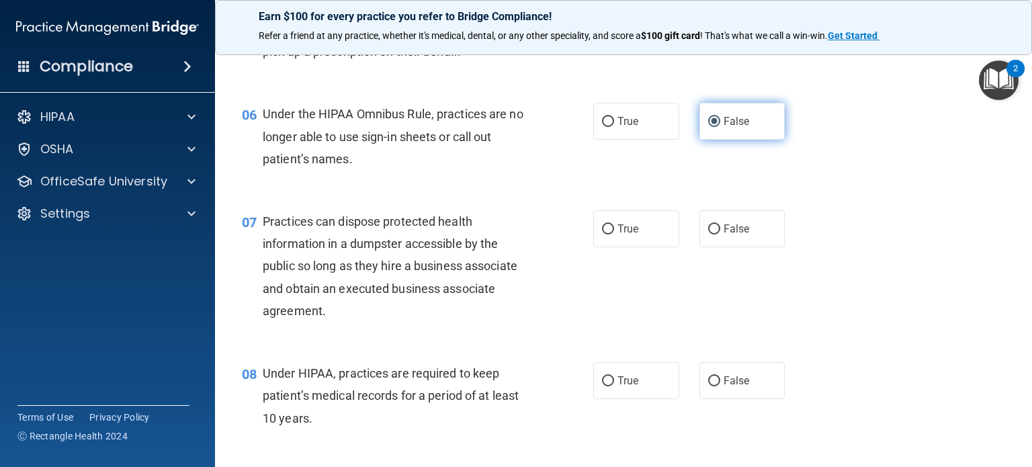
scroll to position [607, 0]
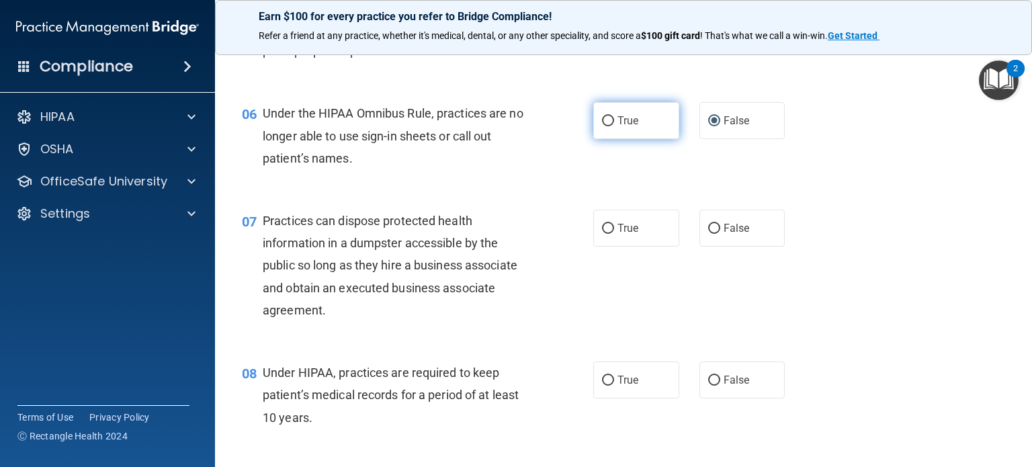
click at [593, 138] on label "True" at bounding box center [636, 120] width 86 height 37
click at [602, 126] on input "True" at bounding box center [608, 121] width 12 height 10
radio input "true"
radio input "false"
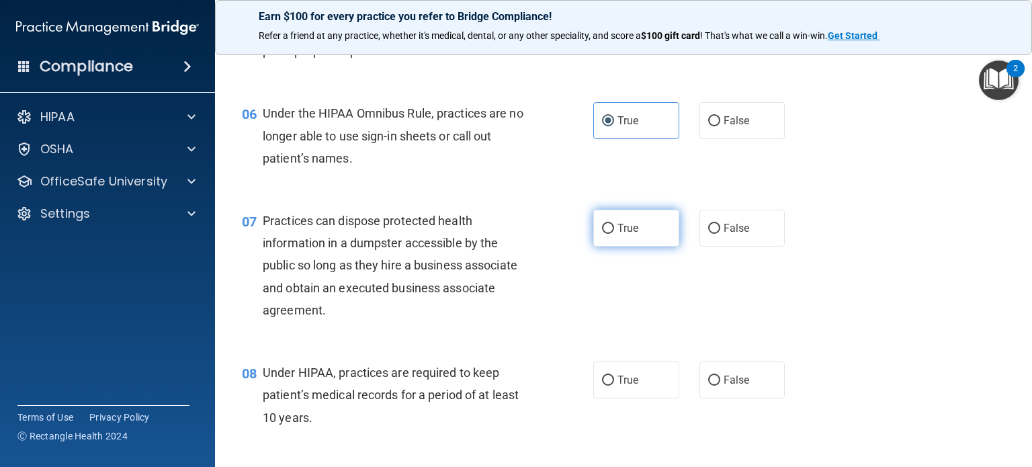
click at [628, 234] on span "True" at bounding box center [627, 228] width 21 height 13
click at [614, 234] on input "True" at bounding box center [608, 229] width 12 height 10
radio input "true"
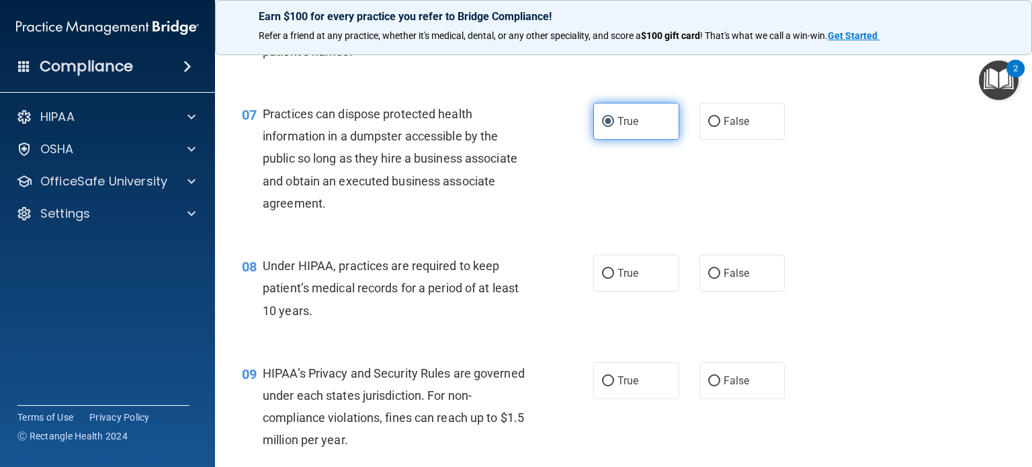
scroll to position [771, 0]
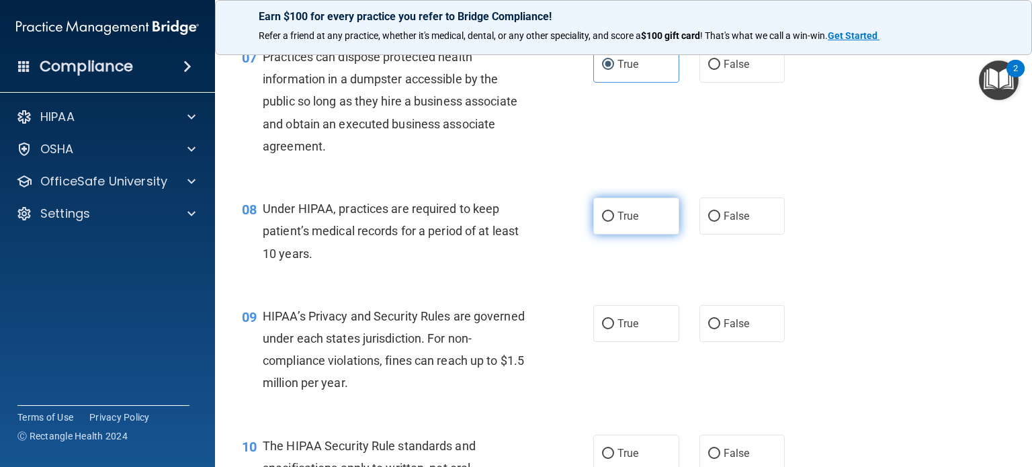
click at [617, 222] on span "True" at bounding box center [627, 216] width 21 height 13
click at [614, 222] on input "True" at bounding box center [608, 217] width 12 height 10
radio input "true"
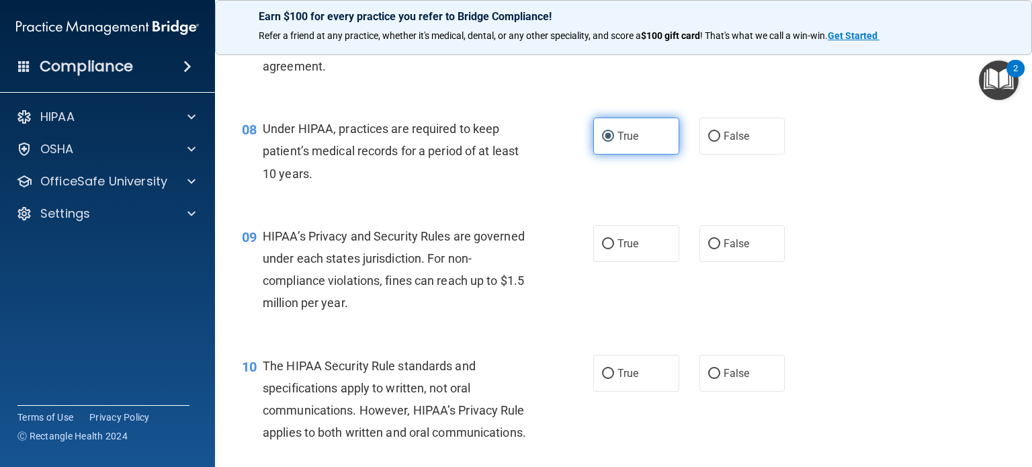
scroll to position [861, 0]
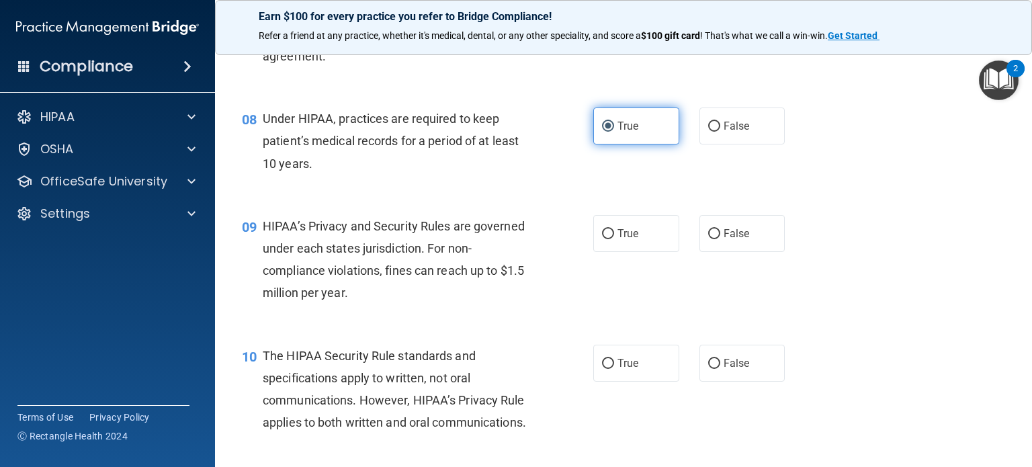
click at [615, 243] on label "True" at bounding box center [636, 233] width 86 height 37
click at [614, 239] on input "True" at bounding box center [608, 234] width 12 height 10
radio input "true"
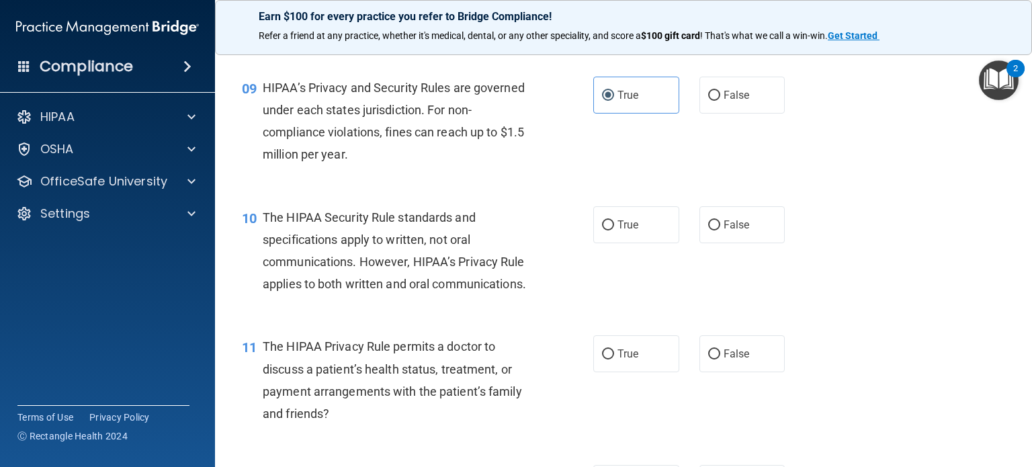
scroll to position [1000, 0]
click at [701, 243] on label "False" at bounding box center [742, 224] width 86 height 37
click at [708, 230] on input "False" at bounding box center [714, 225] width 12 height 10
radio input "true"
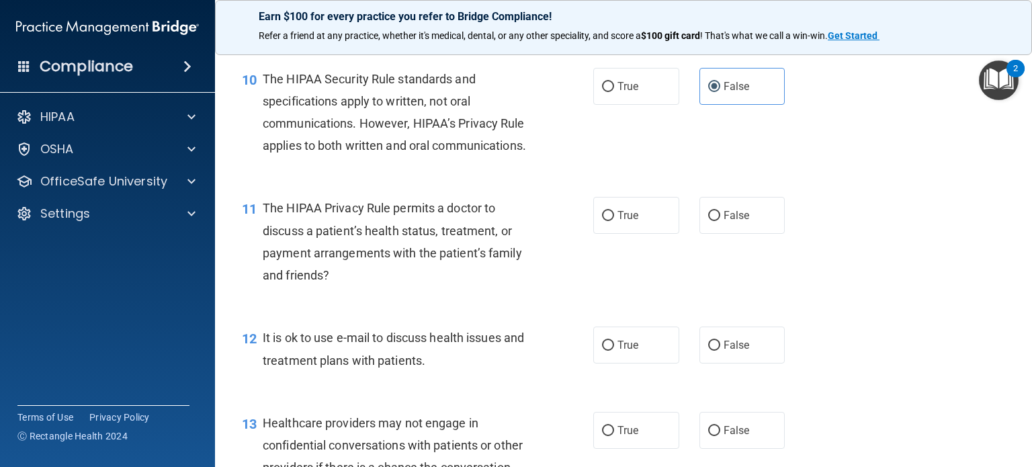
scroll to position [1137, 0]
click at [605, 222] on input "True" at bounding box center [608, 217] width 12 height 10
radio input "true"
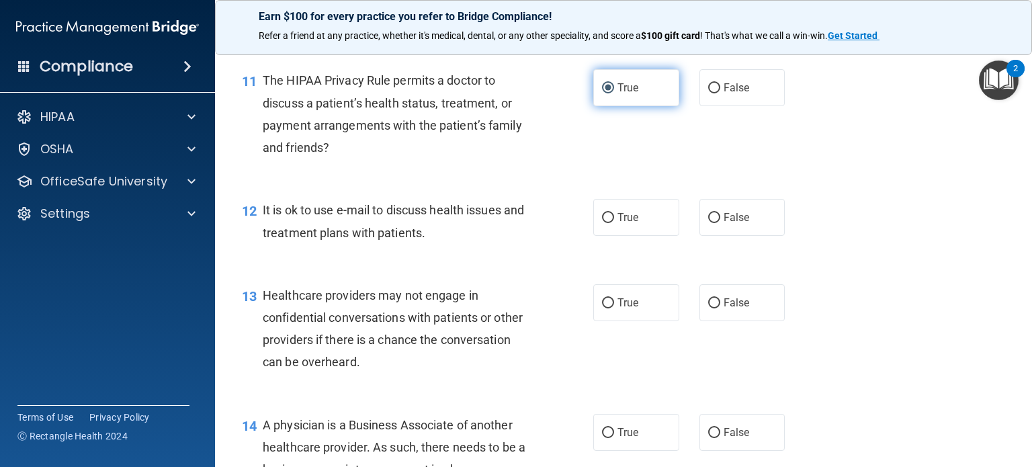
scroll to position [1266, 0]
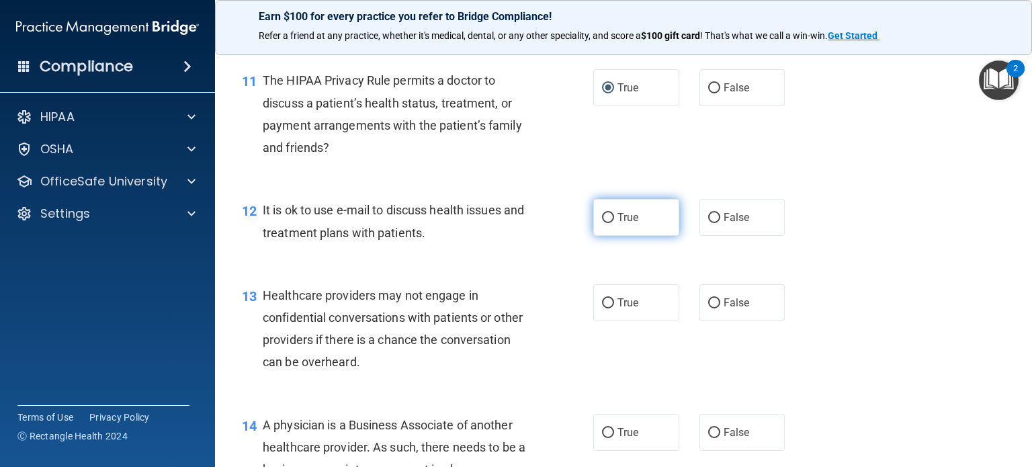
click at [617, 224] on span "True" at bounding box center [627, 217] width 21 height 13
click at [613, 223] on input "True" at bounding box center [608, 218] width 12 height 10
radio input "true"
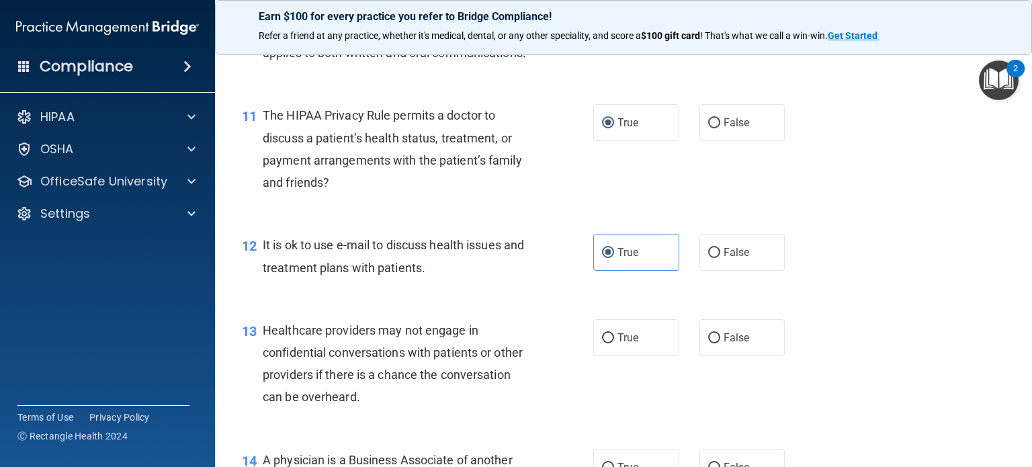
scroll to position [1220, 0]
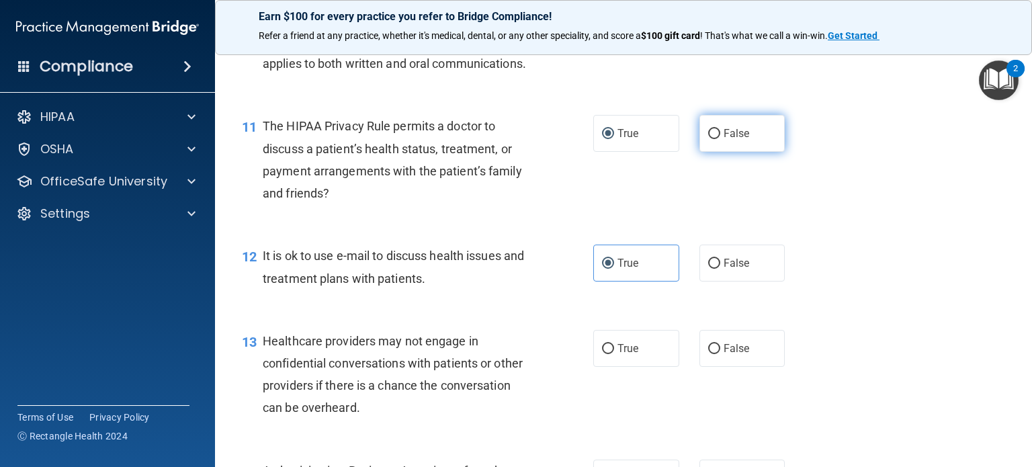
click at [699, 152] on label "False" at bounding box center [742, 133] width 86 height 37
click at [708, 139] on input "False" at bounding box center [714, 134] width 12 height 10
radio input "true"
radio input "false"
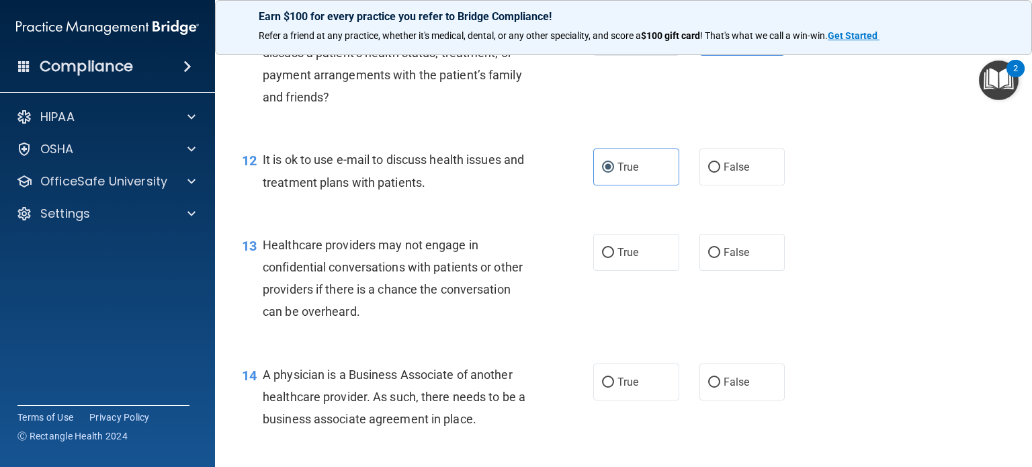
scroll to position [1341, 0]
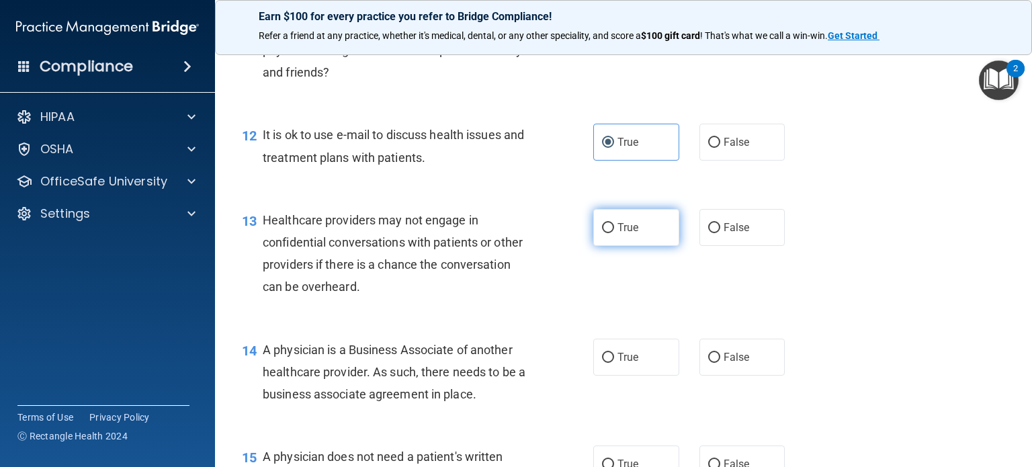
click at [618, 234] on span "True" at bounding box center [627, 227] width 21 height 13
click at [614, 233] on input "True" at bounding box center [608, 228] width 12 height 10
radio input "true"
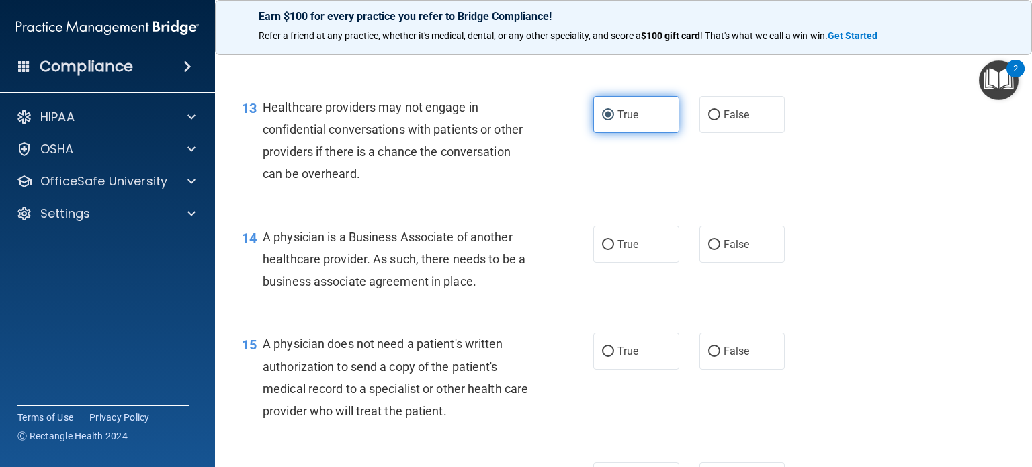
scroll to position [1467, 0]
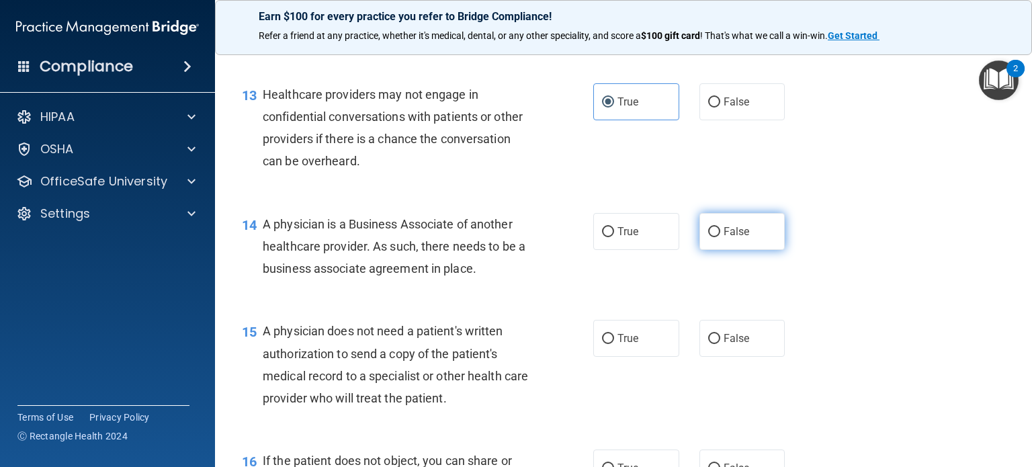
click at [708, 237] on input "False" at bounding box center [714, 232] width 12 height 10
radio input "true"
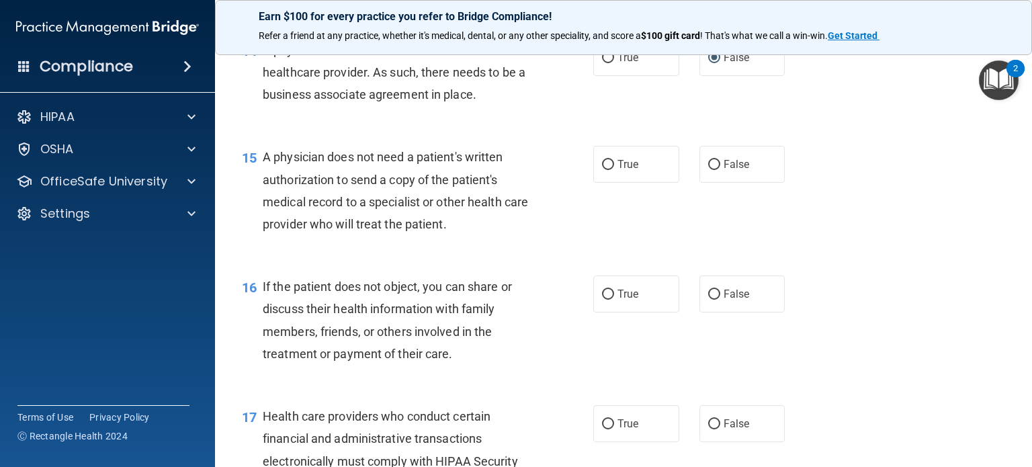
scroll to position [1641, 0]
click at [628, 170] on span "True" at bounding box center [627, 163] width 21 height 13
click at [614, 169] on input "True" at bounding box center [608, 164] width 12 height 10
radio input "true"
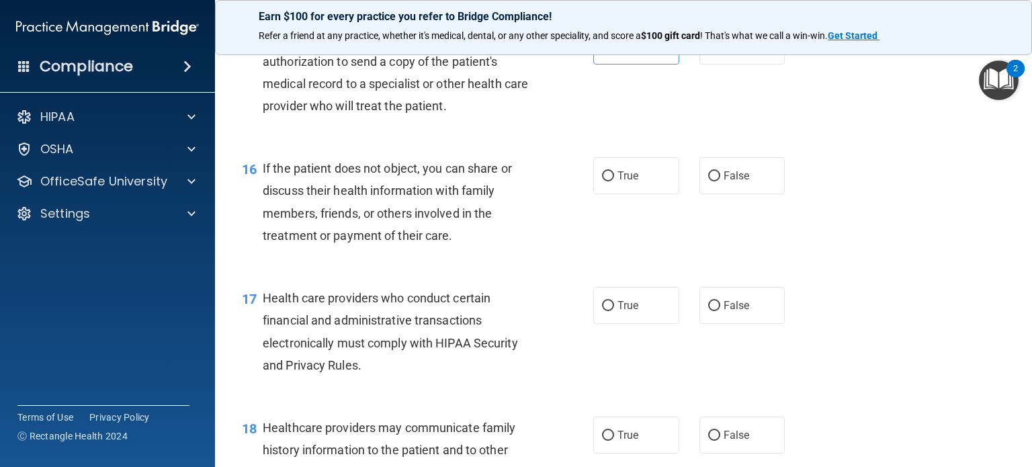
scroll to position [1760, 0]
click at [724, 181] on span "False" at bounding box center [737, 175] width 26 height 13
click at [717, 181] on input "False" at bounding box center [714, 176] width 12 height 10
radio input "true"
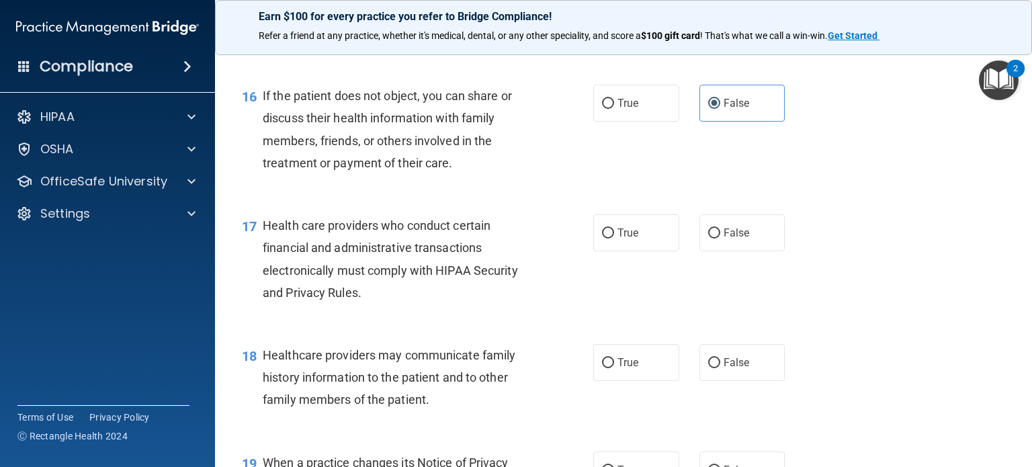
scroll to position [1832, 0]
click at [602, 238] on input "True" at bounding box center [608, 233] width 12 height 10
radio input "true"
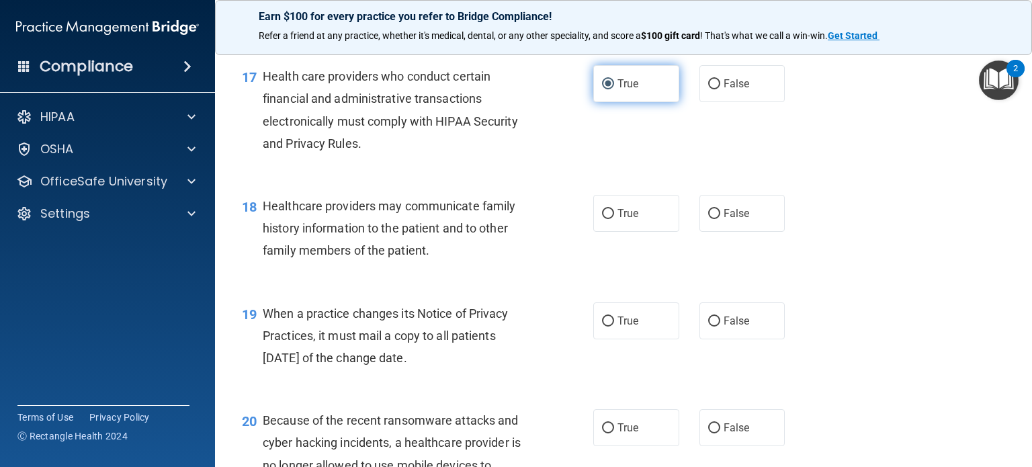
scroll to position [1986, 0]
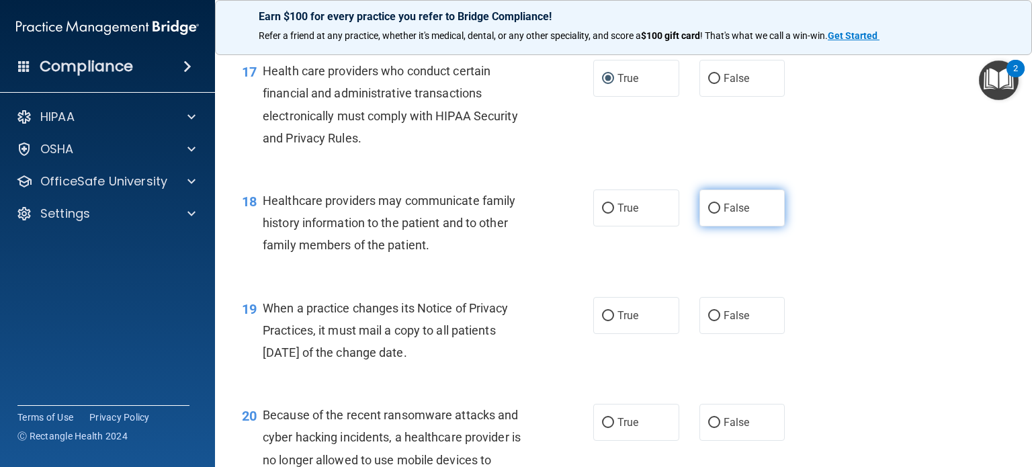
click at [708, 214] on input "False" at bounding box center [714, 209] width 12 height 10
radio input "true"
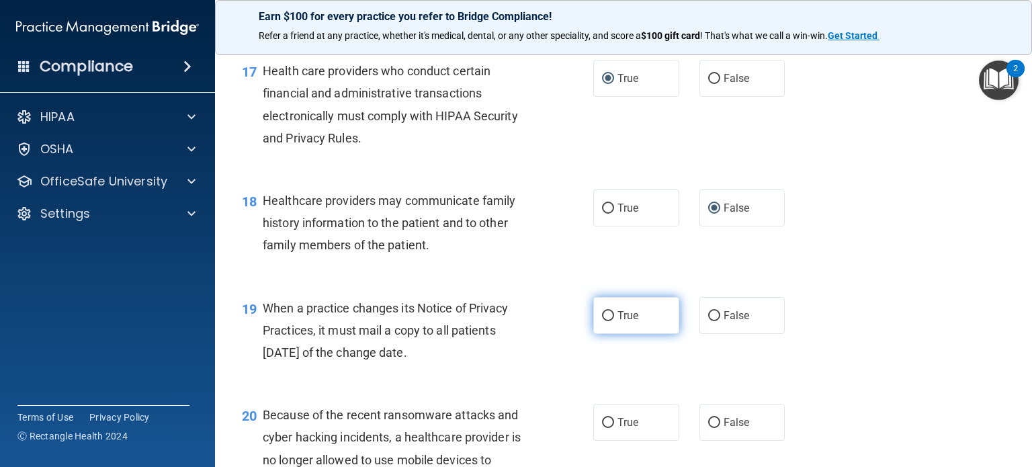
click at [617, 322] on span "True" at bounding box center [627, 315] width 21 height 13
click at [613, 321] on input "True" at bounding box center [608, 316] width 12 height 10
radio input "true"
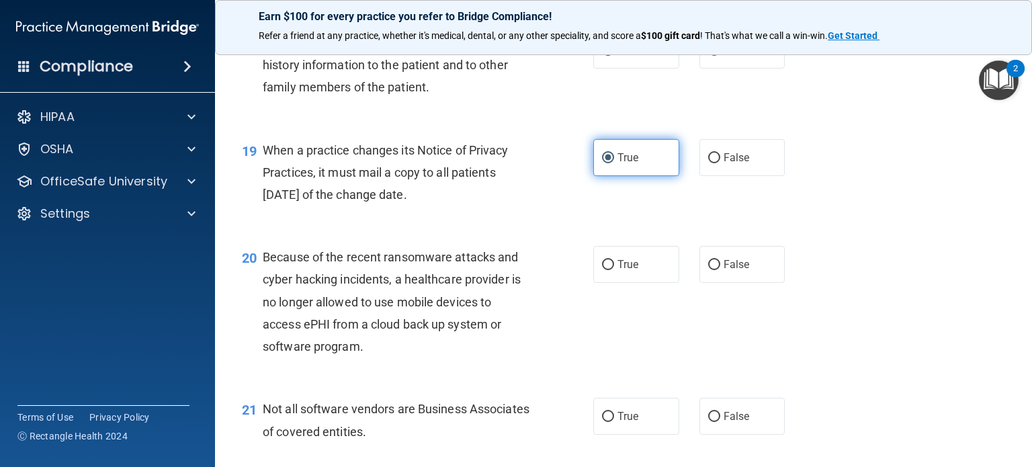
scroll to position [2169, 0]
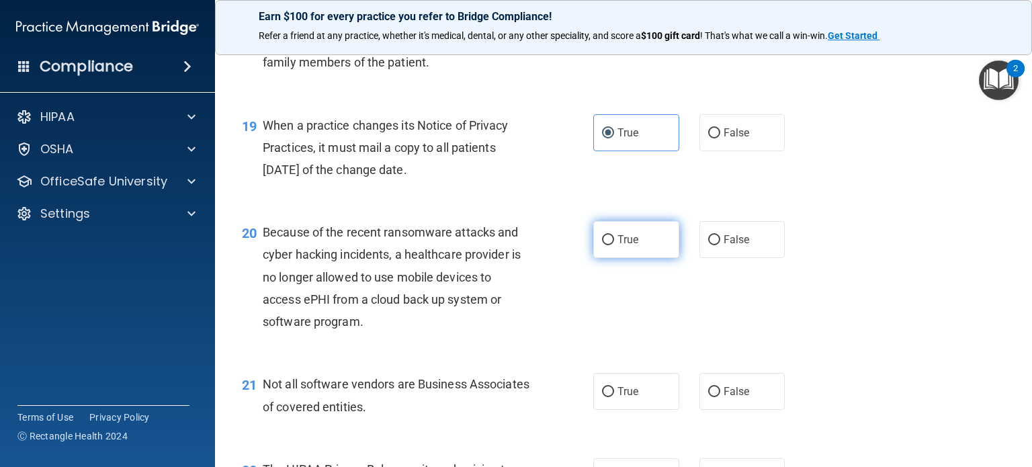
click at [605, 245] on input "True" at bounding box center [608, 240] width 12 height 10
radio input "true"
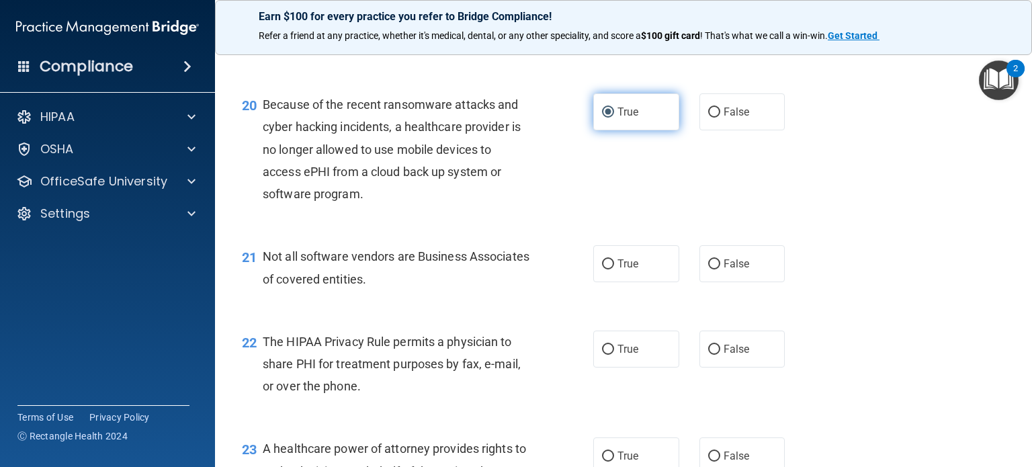
scroll to position [2326, 0]
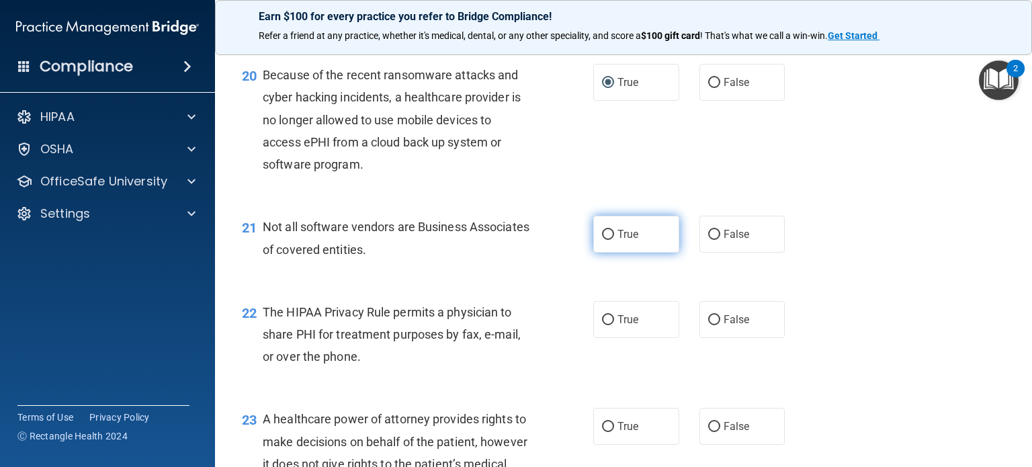
click at [605, 240] on input "True" at bounding box center [608, 235] width 12 height 10
radio input "true"
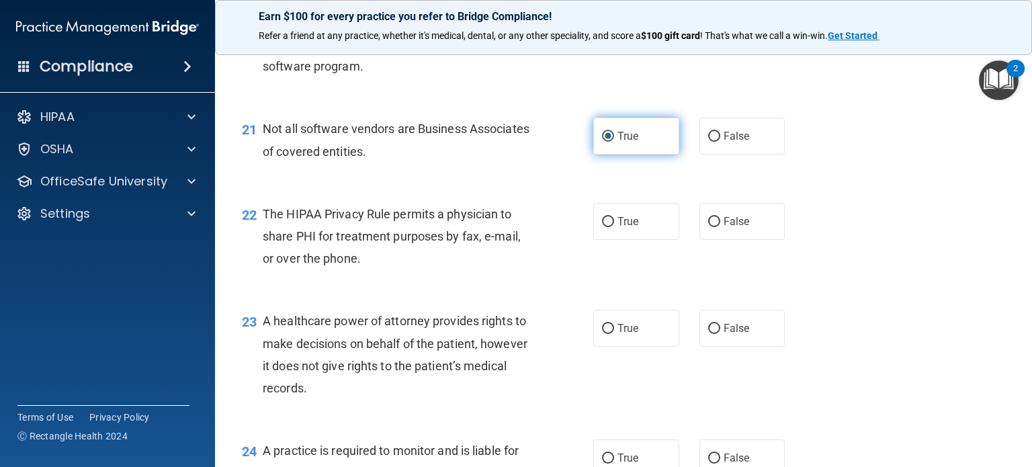
scroll to position [2451, 0]
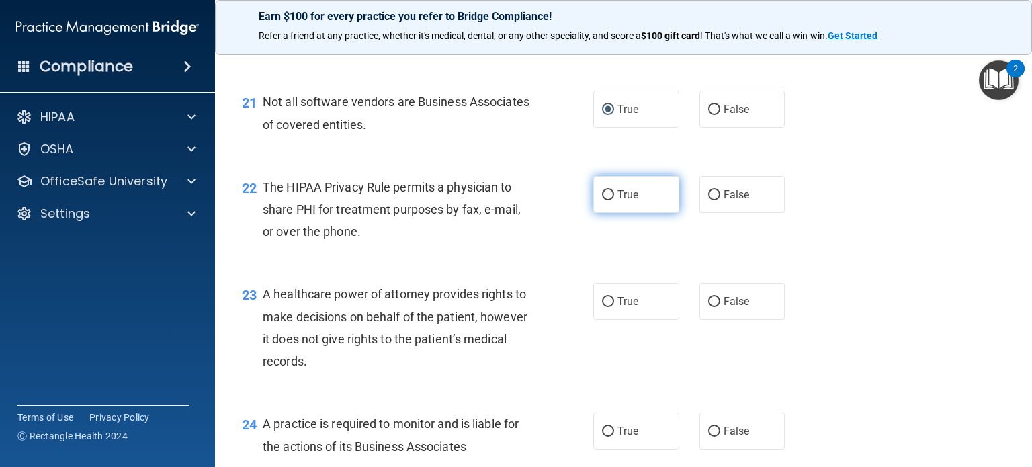
click at [599, 213] on label "True" at bounding box center [636, 194] width 86 height 37
click at [602, 200] on input "True" at bounding box center [608, 195] width 12 height 10
radio input "true"
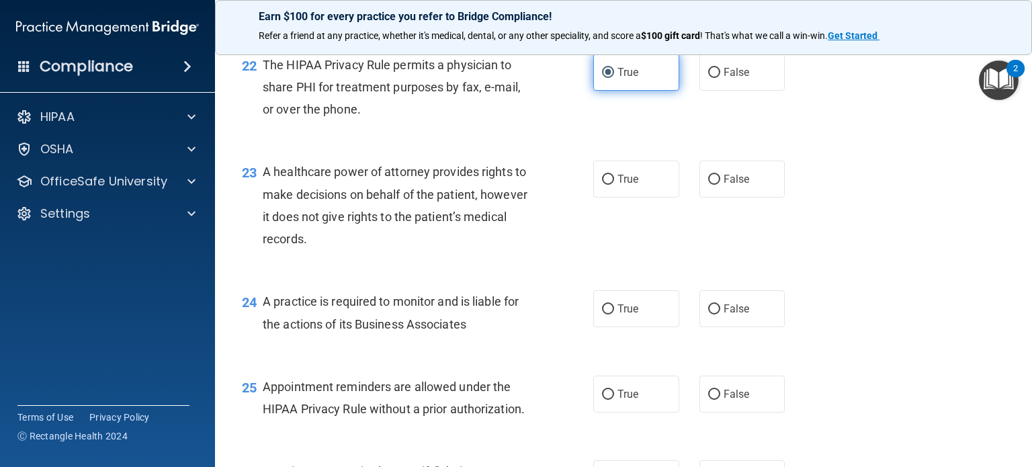
scroll to position [2574, 0]
click at [602, 184] on input "True" at bounding box center [608, 179] width 12 height 10
radio input "true"
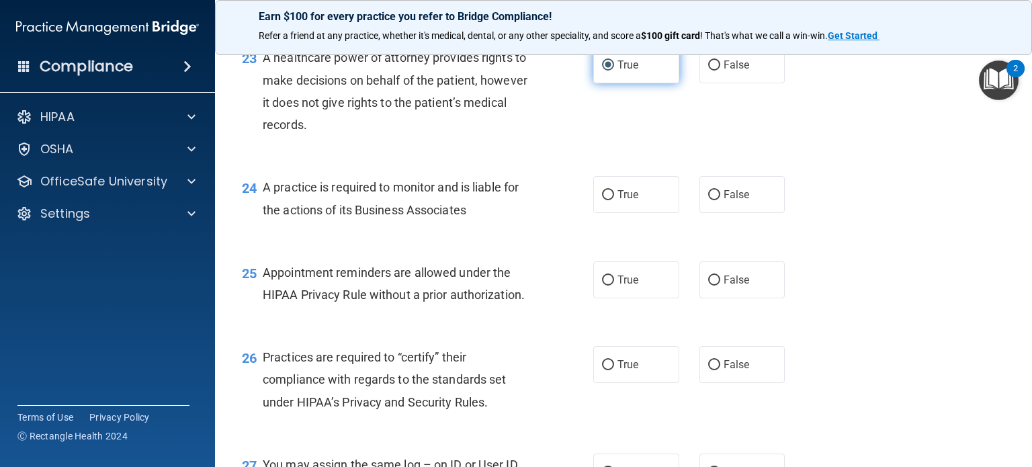
scroll to position [2688, 0]
click at [710, 83] on label "False" at bounding box center [742, 64] width 86 height 37
click at [710, 71] on input "False" at bounding box center [714, 65] width 12 height 10
radio input "true"
radio input "false"
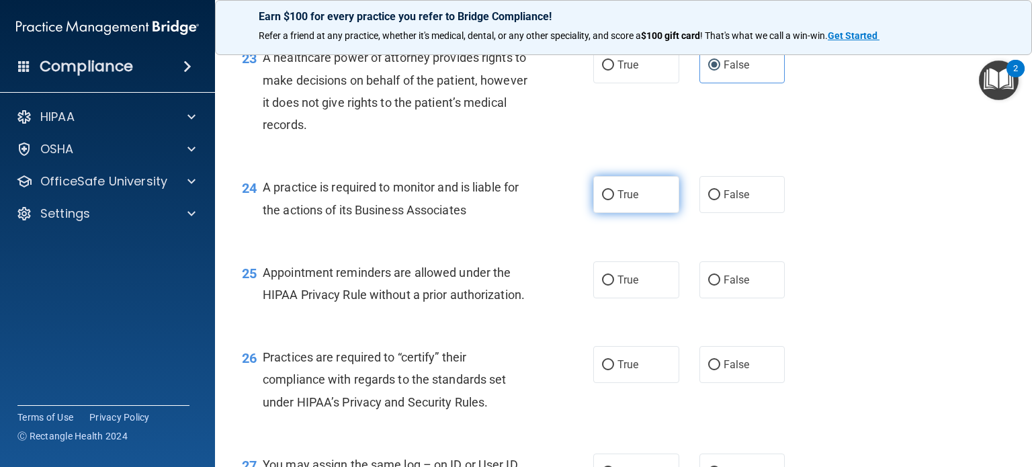
click at [624, 201] on span "True" at bounding box center [627, 194] width 21 height 13
click at [614, 200] on input "True" at bounding box center [608, 195] width 12 height 10
radio input "true"
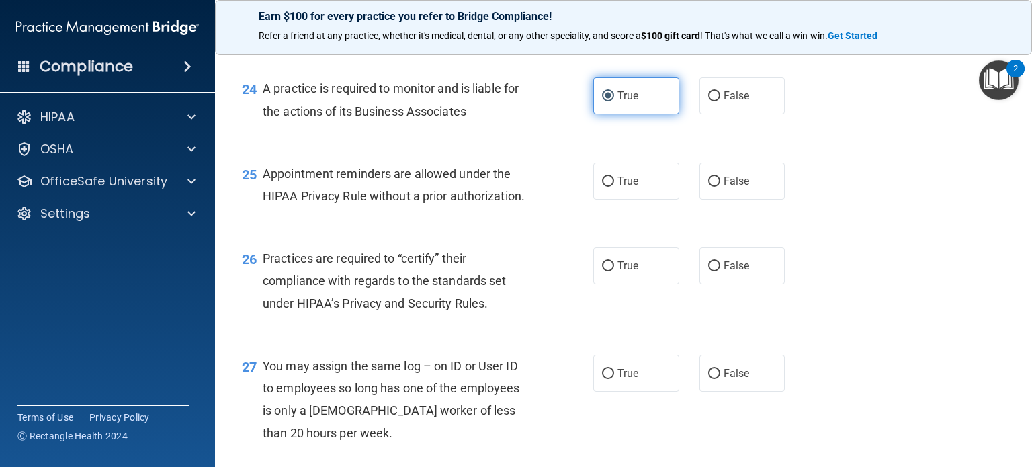
scroll to position [2803, 0]
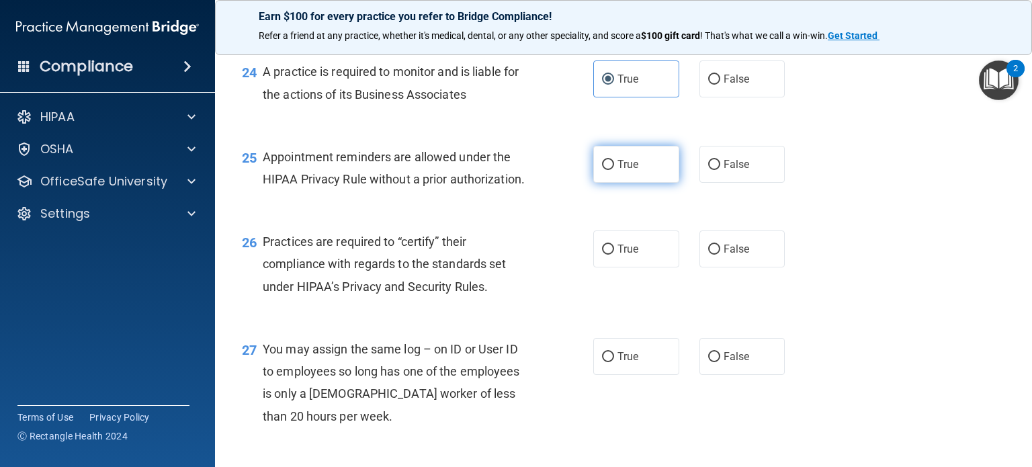
click at [606, 170] on input "True" at bounding box center [608, 165] width 12 height 10
radio input "true"
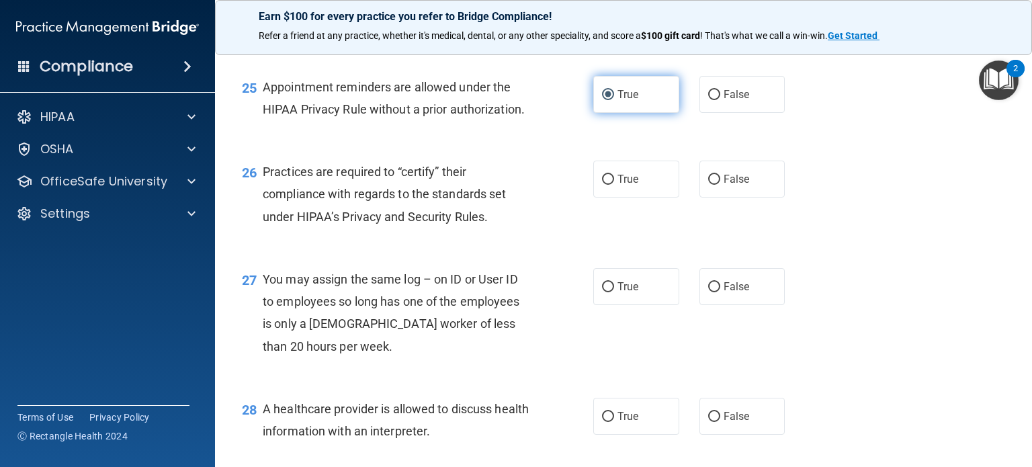
scroll to position [2886, 0]
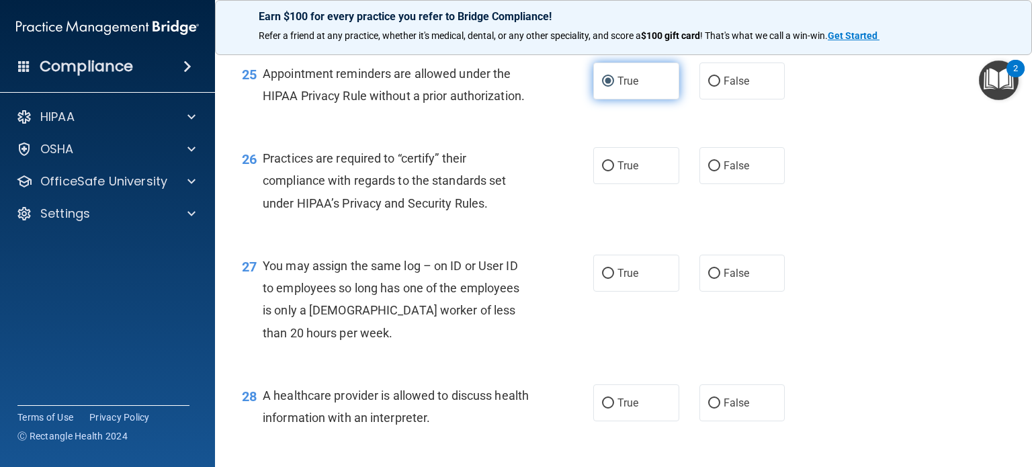
click at [606, 171] on input "True" at bounding box center [608, 166] width 12 height 10
radio input "true"
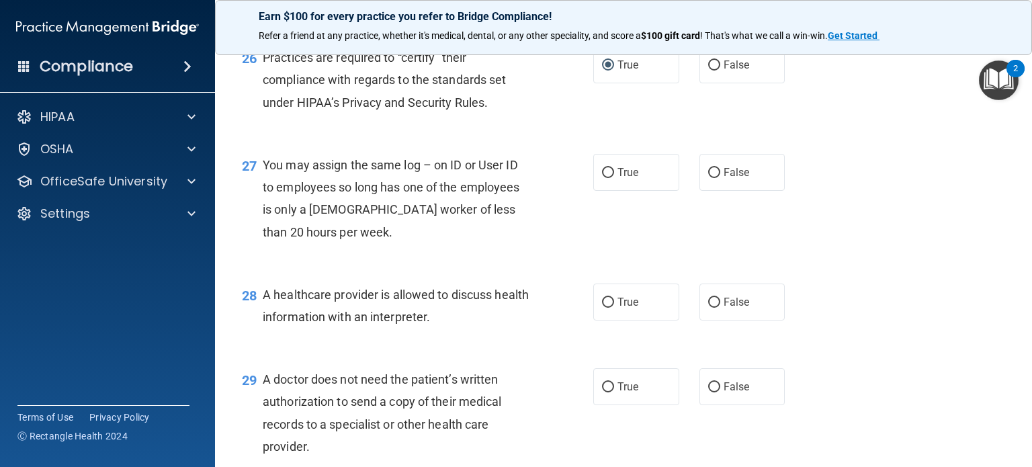
scroll to position [2991, 0]
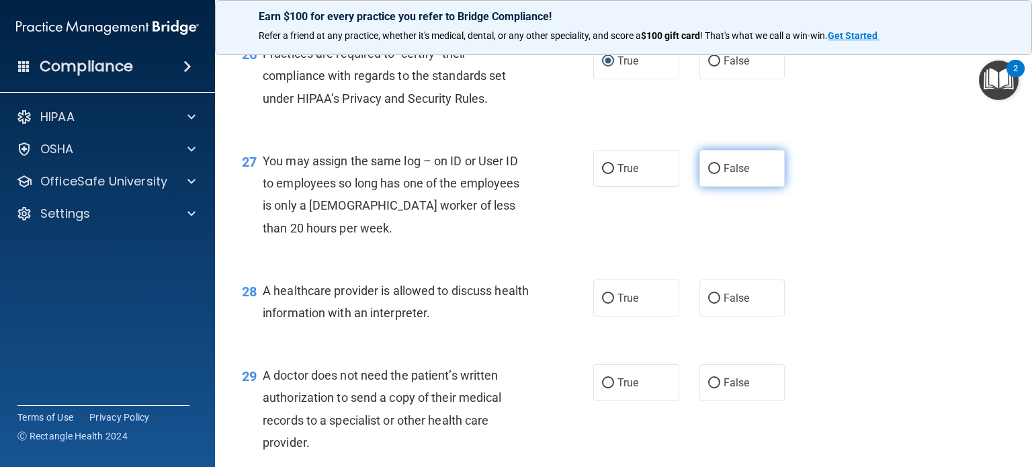
click at [699, 187] on label "False" at bounding box center [742, 168] width 86 height 37
click at [708, 174] on input "False" at bounding box center [714, 169] width 12 height 10
radio input "true"
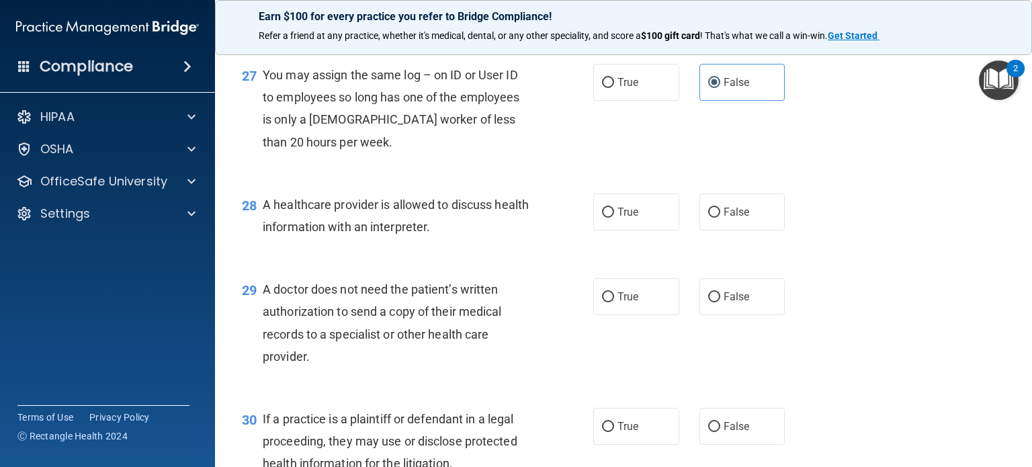
scroll to position [3077, 0]
click at [615, 230] on label "True" at bounding box center [636, 212] width 86 height 37
click at [614, 218] on input "True" at bounding box center [608, 213] width 12 height 10
radio input "true"
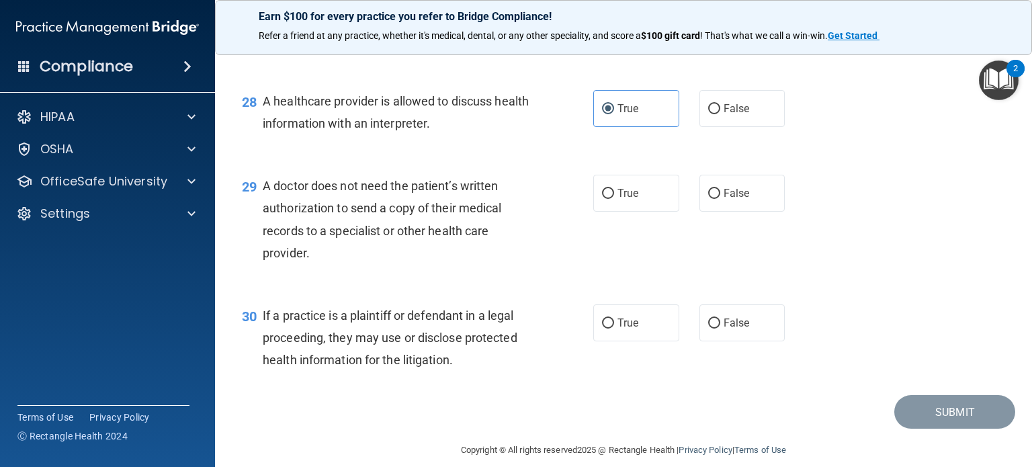
scroll to position [3182, 0]
click at [602, 198] on input "True" at bounding box center [608, 192] width 12 height 10
radio input "true"
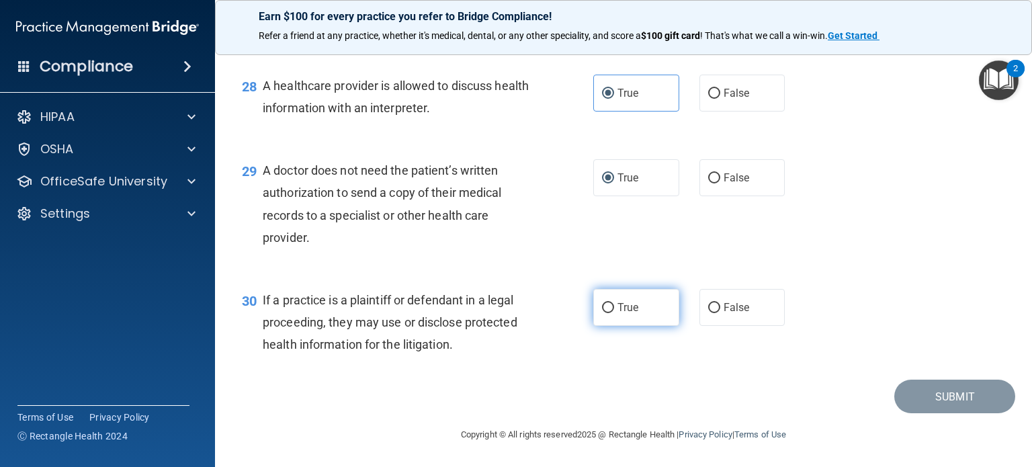
click at [603, 303] on input "True" at bounding box center [608, 308] width 12 height 10
radio input "true"
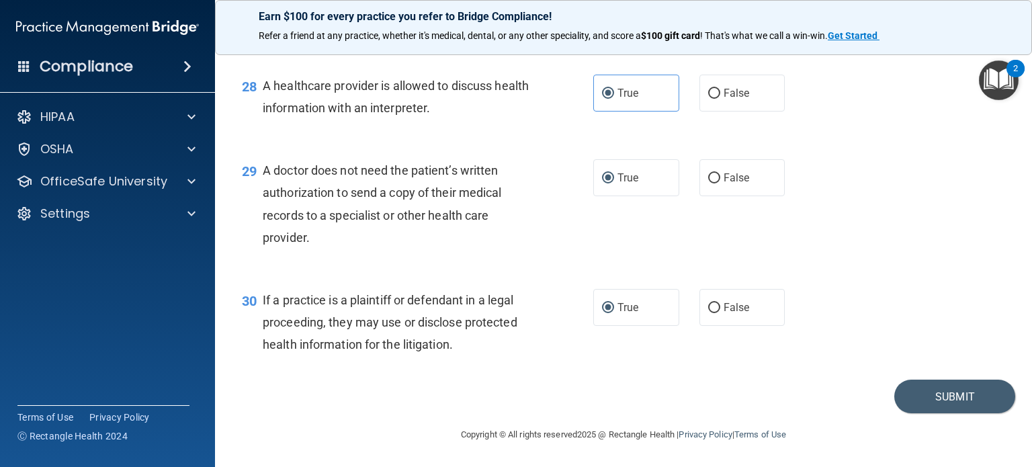
click at [630, 216] on div "29 A doctor does not need the patient’s written authorization to send a copy of…" at bounding box center [623, 207] width 783 height 130
click at [935, 403] on button "Submit" at bounding box center [954, 397] width 121 height 34
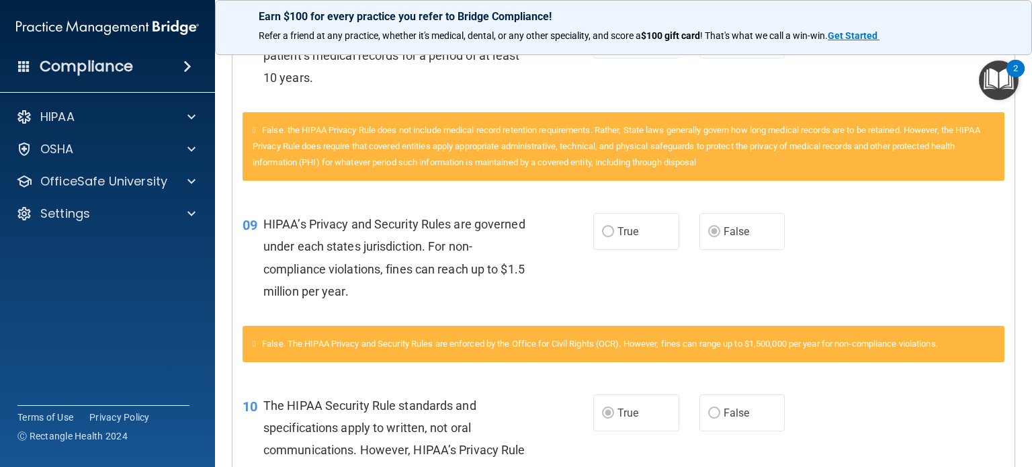
scroll to position [1251, 0]
